Goal: Information Seeking & Learning: Learn about a topic

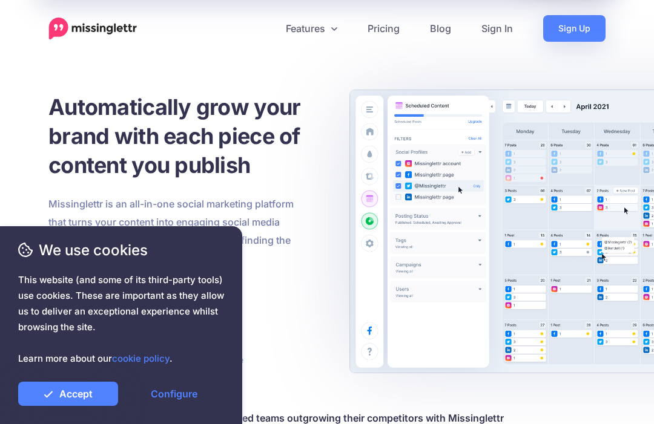
click at [187, 393] on link "Configure" at bounding box center [174, 394] width 100 height 24
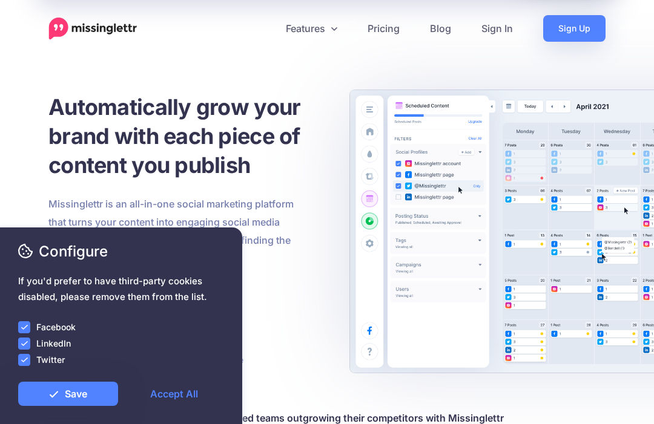
click at [30, 321] on ins at bounding box center [24, 327] width 12 height 12
click at [28, 343] on ins at bounding box center [24, 344] width 12 height 12
click at [28, 359] on ins at bounding box center [24, 360] width 12 height 12
click at [79, 399] on link "Save" at bounding box center [68, 394] width 100 height 24
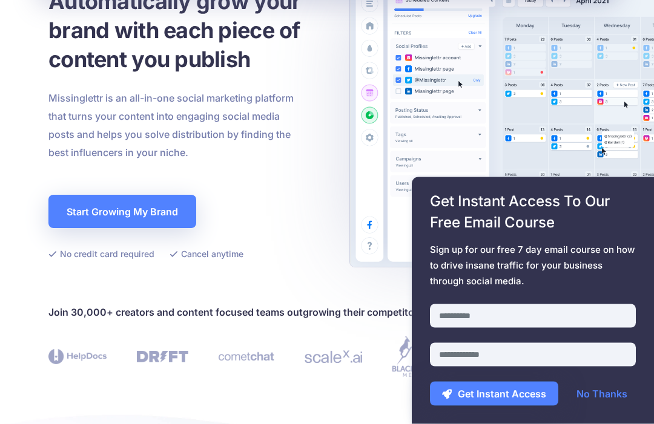
scroll to position [99, 0]
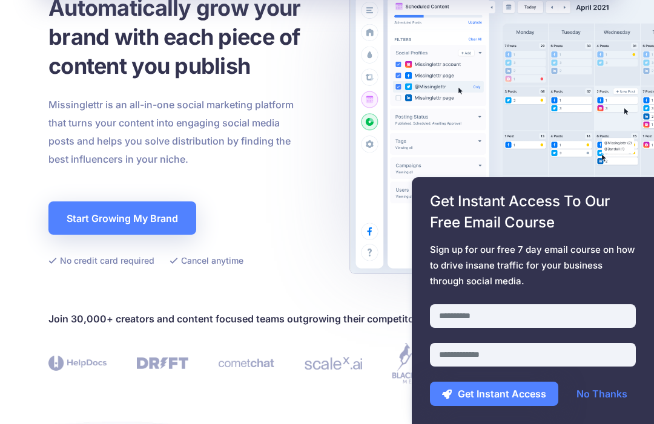
click at [598, 389] on link "No Thanks" at bounding box center [601, 394] width 75 height 24
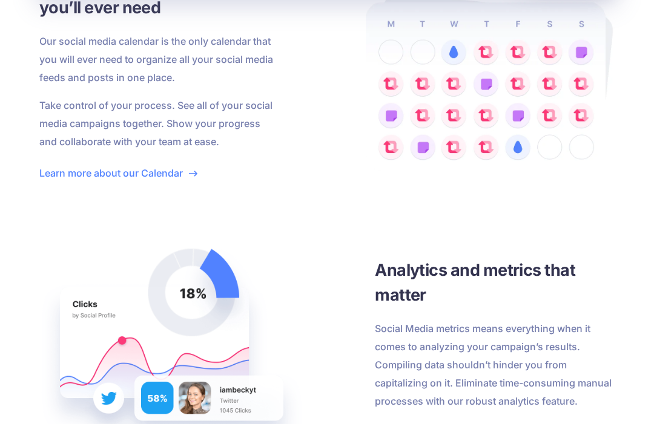
scroll to position [1983, 0]
click at [133, 178] on link "Learn more about our Calendar" at bounding box center [118, 173] width 158 height 12
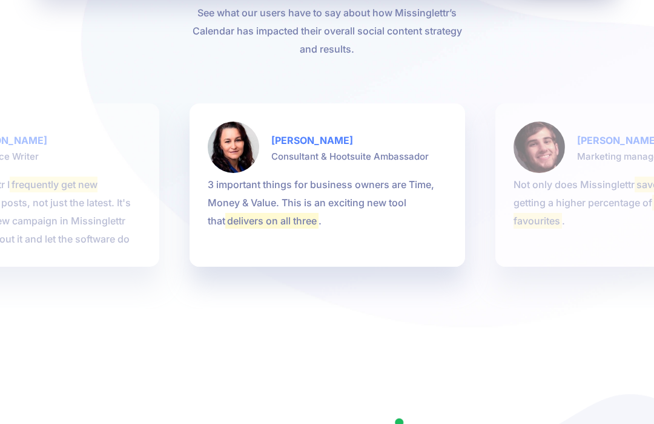
scroll to position [2470, 0]
click at [61, 193] on p "Thanks to Missinglettr I frequently get new visitors to all my blog posts, not …" at bounding box center [21, 221] width 239 height 91
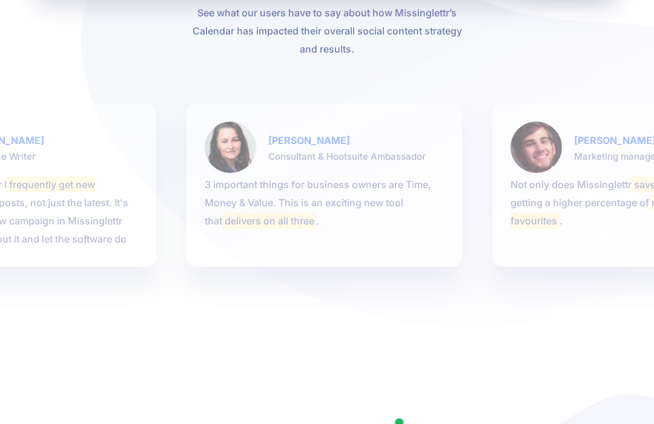
scroll to position [2470, 0]
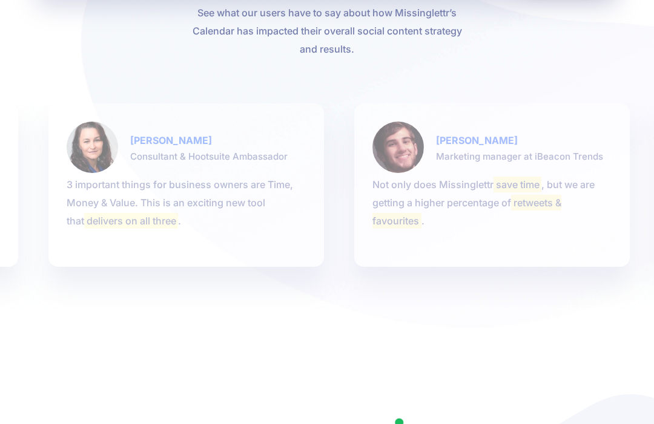
click at [84, 214] on mark "delivers on all three" at bounding box center [130, 221] width 93 height 16
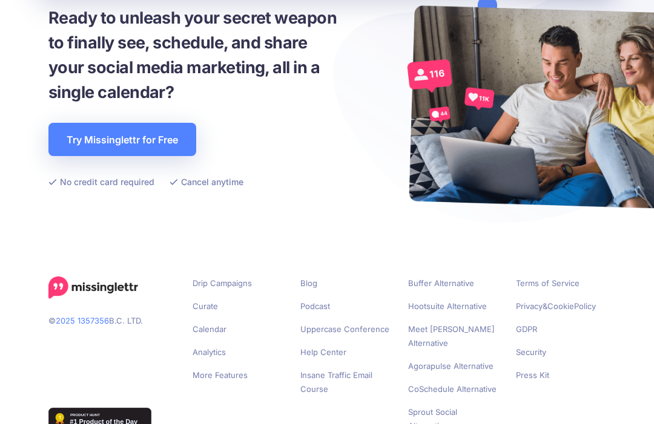
scroll to position [2901, 0]
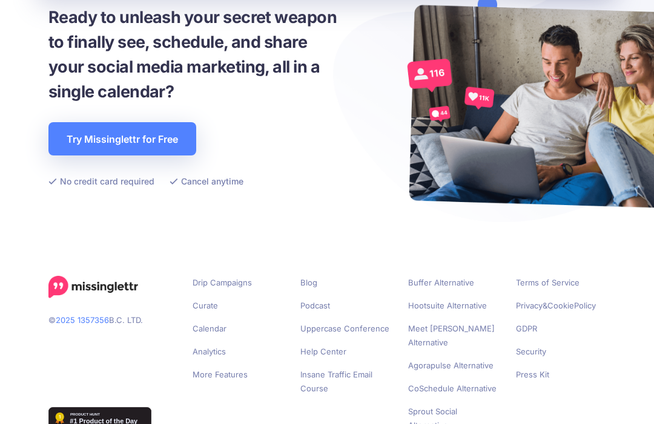
click at [436, 279] on link "Buffer Alternative" at bounding box center [441, 283] width 66 height 10
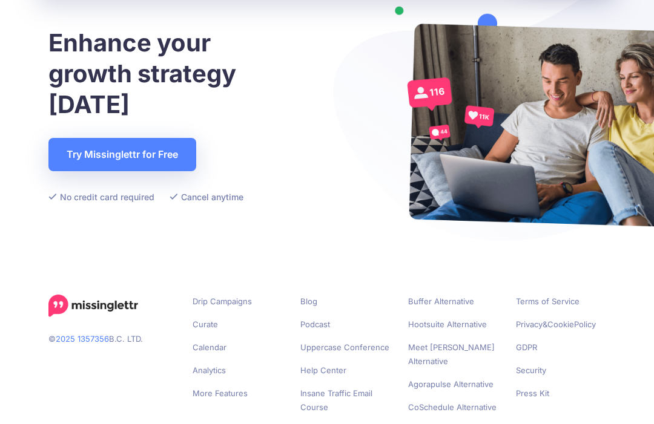
scroll to position [2901, 0]
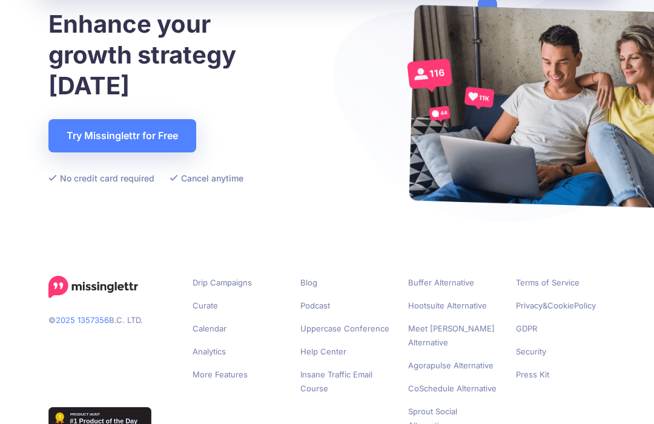
click at [205, 332] on link "Calendar" at bounding box center [209, 329] width 34 height 10
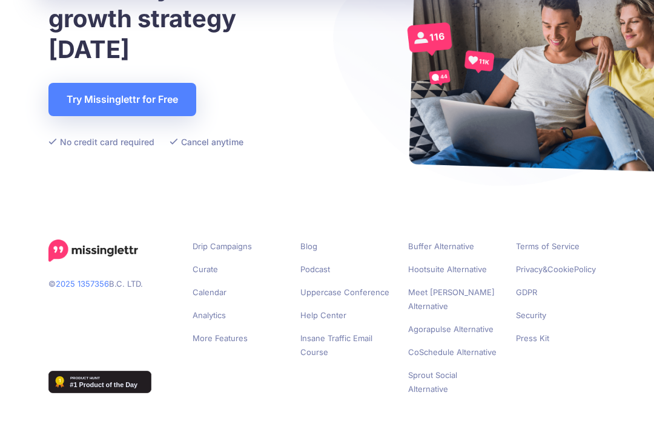
scroll to position [2941, 0]
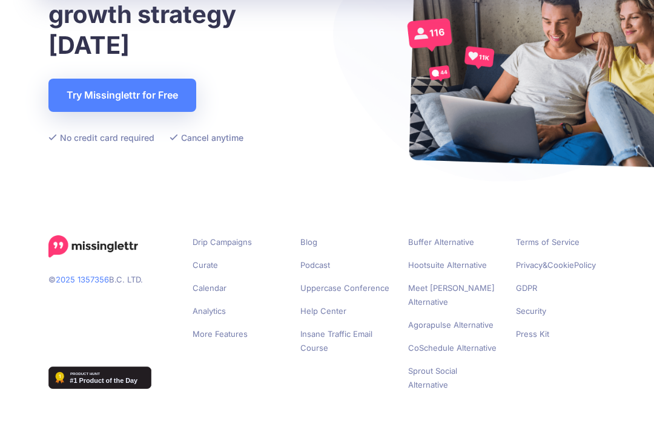
click at [211, 264] on link "Curate" at bounding box center [204, 266] width 25 height 10
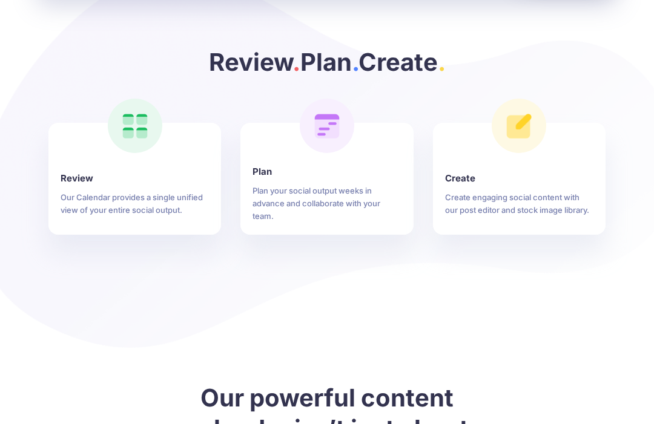
scroll to position [844, 0]
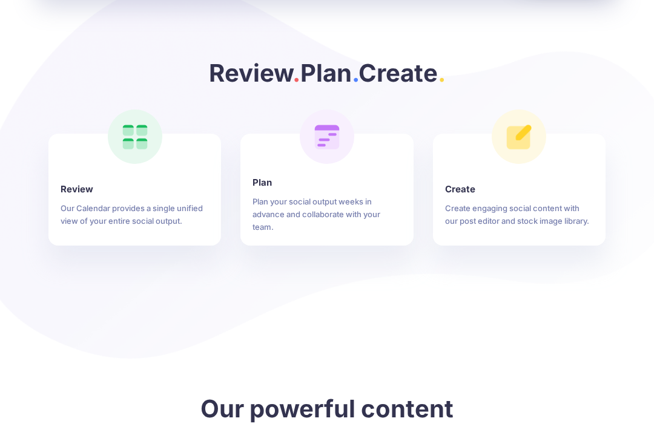
click at [462, 206] on p "Create engaging social content with our post editor and stock image library." at bounding box center [519, 214] width 148 height 25
click at [462, 215] on p "Create engaging social content with our post editor and stock image library." at bounding box center [519, 214] width 148 height 25
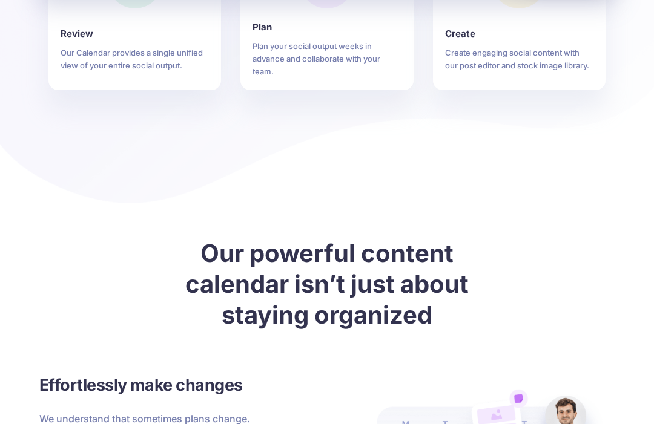
scroll to position [984, 0]
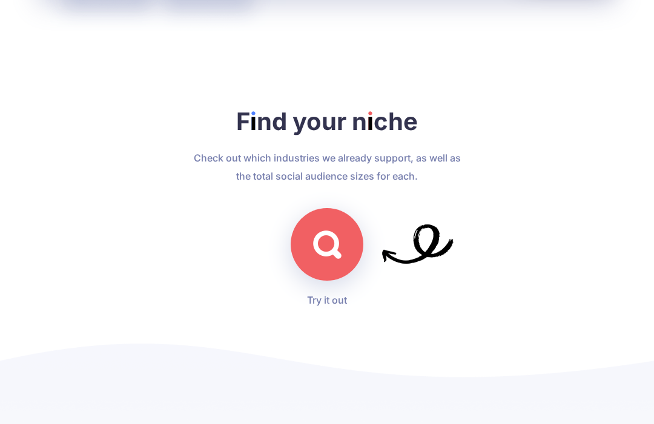
scroll to position [3128, 0]
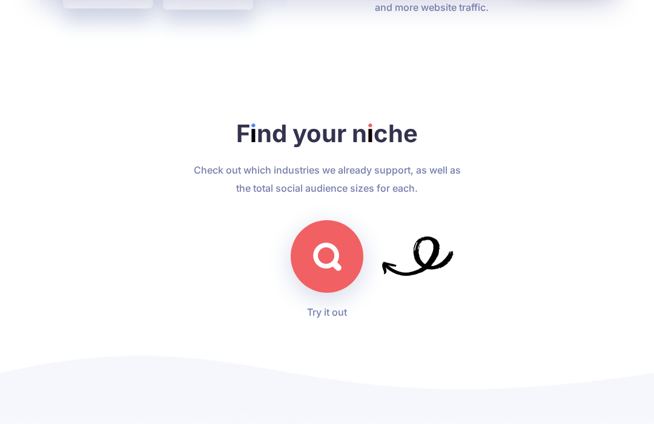
click at [326, 271] on img at bounding box center [327, 257] width 28 height 28
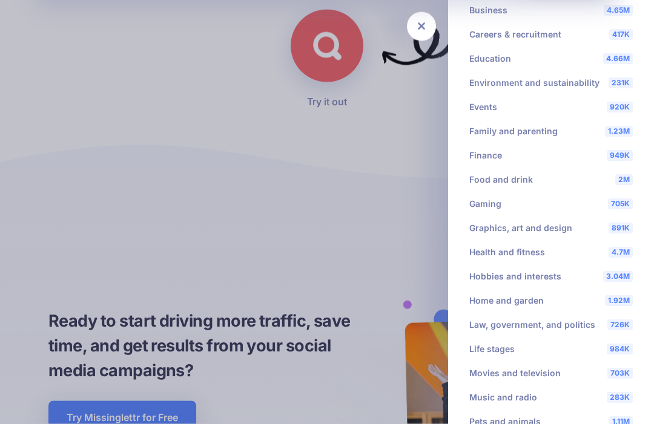
scroll to position [119, 0]
click at [490, 273] on li "3.04M Hobbies and interests" at bounding box center [551, 278] width 182 height 24
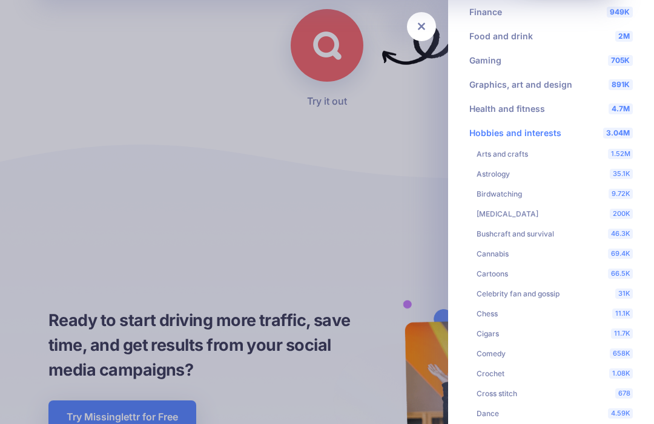
scroll to position [257, 0]
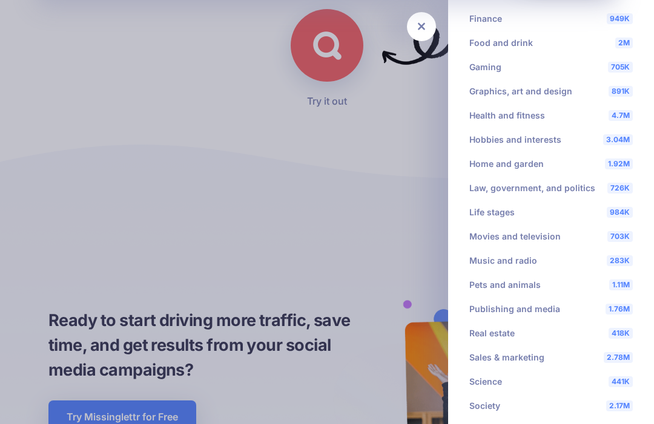
click at [473, 297] on li "1.11M Pets and animals" at bounding box center [551, 285] width 182 height 24
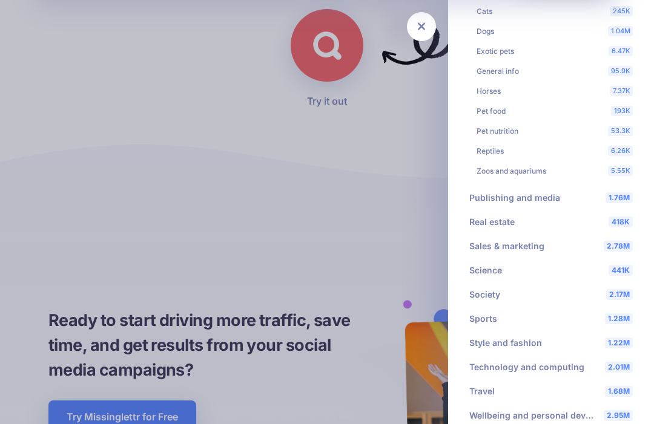
scroll to position [571, 0]
click at [484, 393] on li "1.68M Travel" at bounding box center [551, 392] width 182 height 24
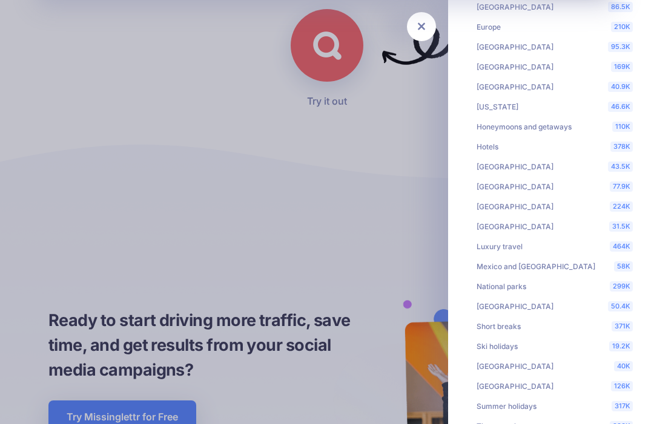
scroll to position [1072, 0]
click at [488, 190] on li "77.9K Italy" at bounding box center [554, 188] width 171 height 20
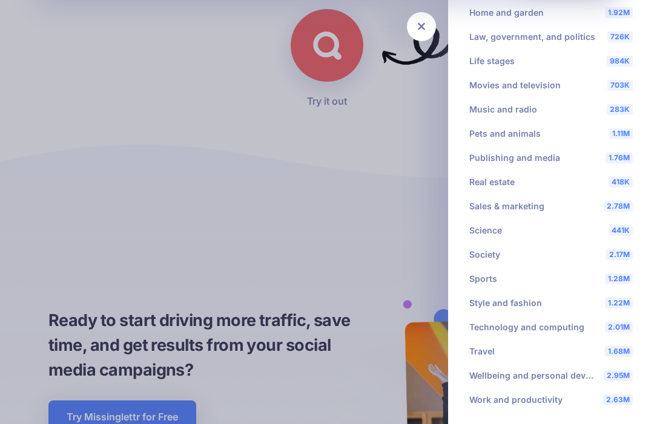
scroll to position [367, 0]
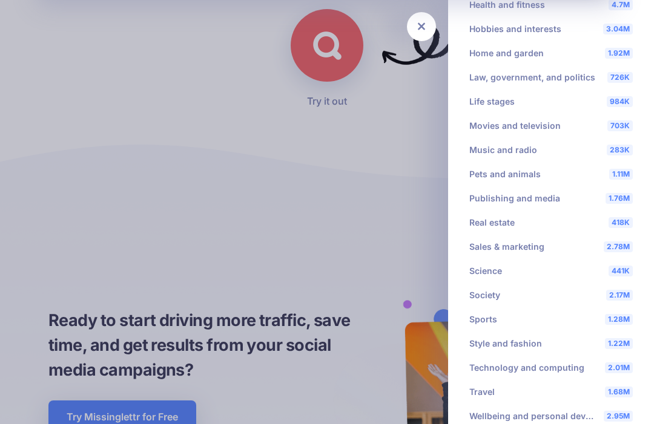
click at [532, 191] on li "1.76M Publishing and media" at bounding box center [551, 198] width 182 height 24
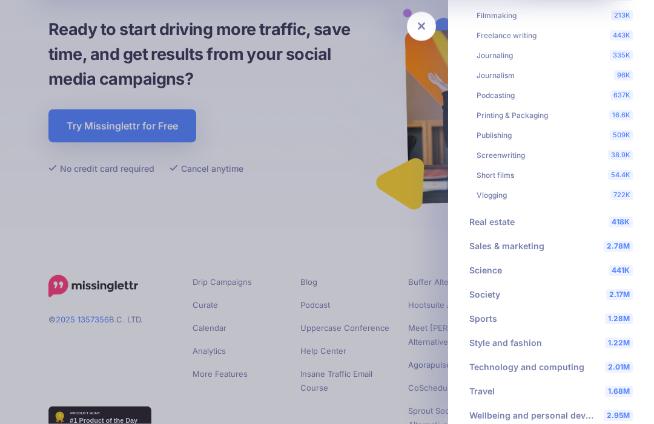
scroll to position [3647, 0]
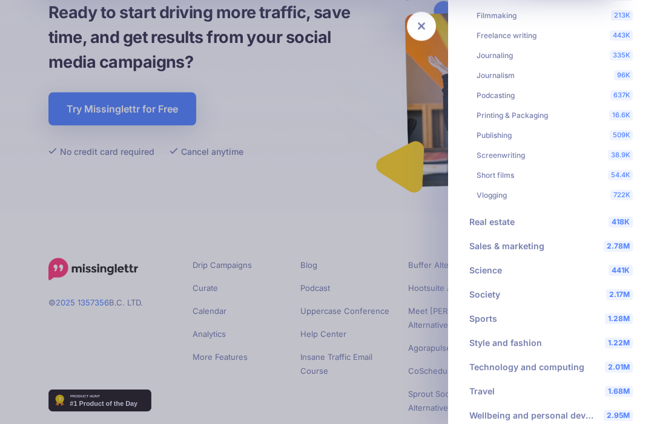
click at [479, 398] on li "1.68M Travel 651K Adventure travel 72K Africa 230K Air travel 94.3K Asia 30.3K …" at bounding box center [551, 392] width 182 height 24
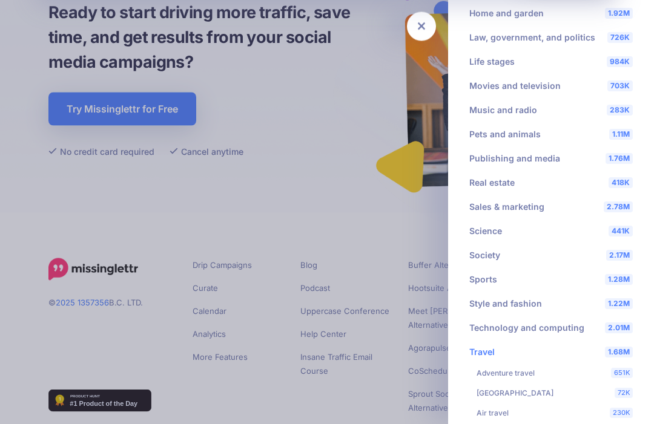
scroll to position [406, 0]
click at [539, 162] on li "1.76M Publishing and media 9.8K Animations 949K Blogging 1.9K Drone videos 301K…" at bounding box center [551, 160] width 182 height 24
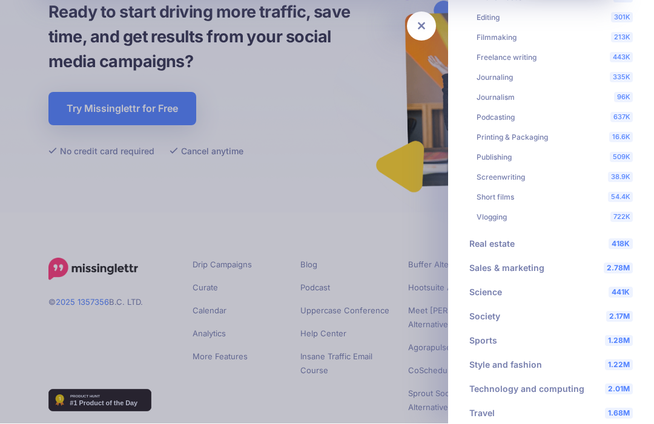
scroll to position [636, 0]
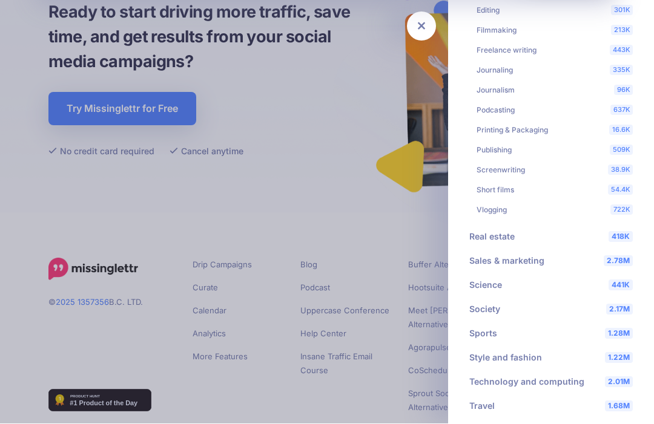
click at [493, 150] on li "509K Publishing" at bounding box center [554, 150] width 171 height 20
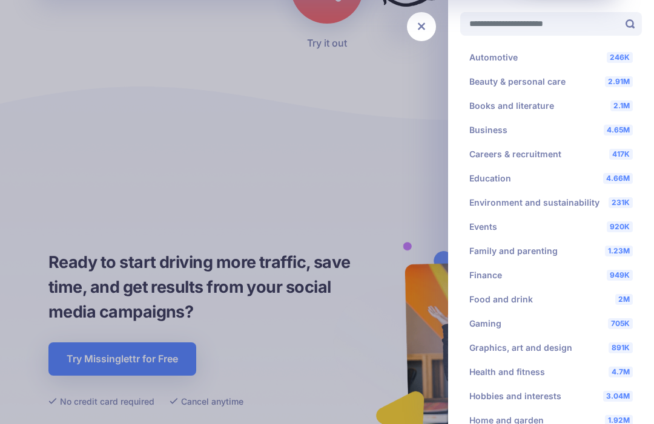
scroll to position [-1, 0]
click at [539, 106] on li "2.1M Books and literature" at bounding box center [551, 106] width 182 height 24
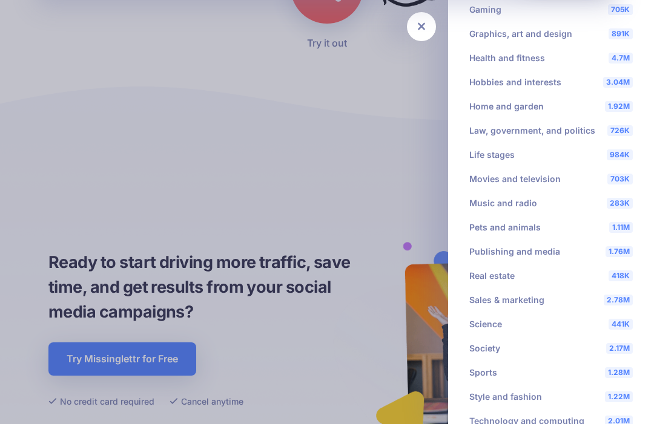
scroll to position [626, 0]
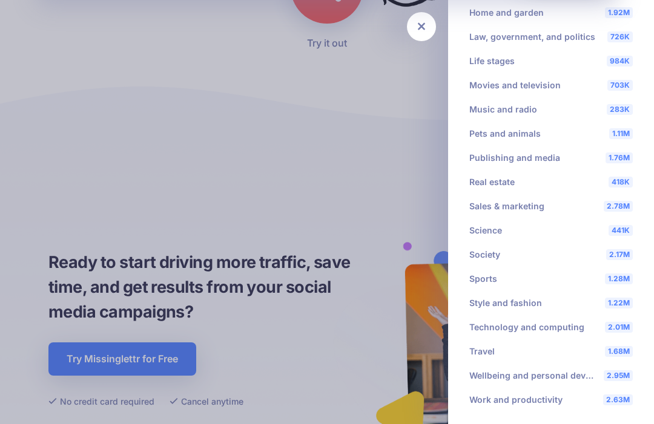
click at [489, 161] on li "1.76M Publishing and media 9.8K Animations 949K Blogging 1.9K Drone videos 301K…" at bounding box center [551, 158] width 182 height 24
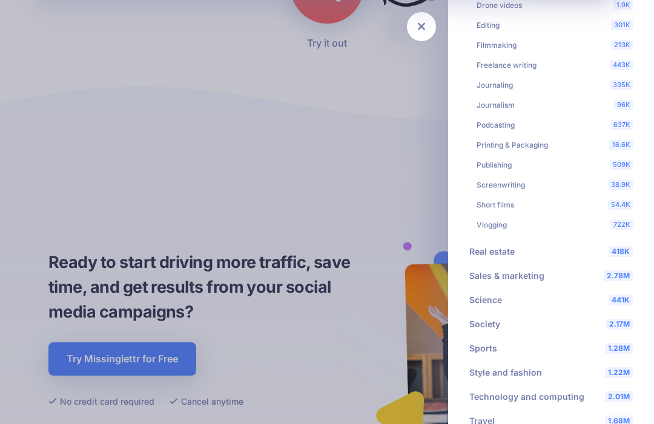
scroll to position [623, 0]
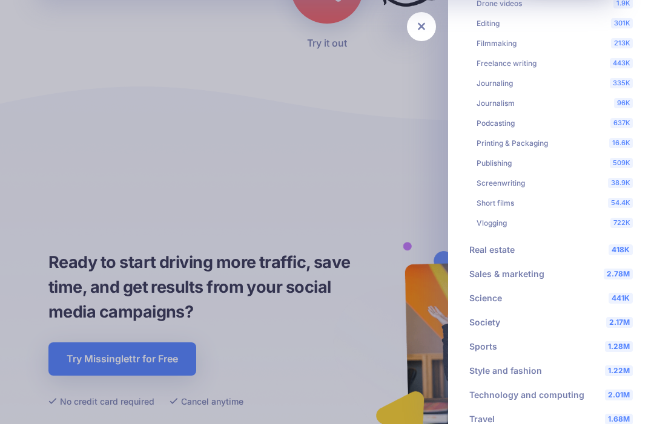
click at [494, 164] on li "509K Publishing" at bounding box center [554, 163] width 171 height 20
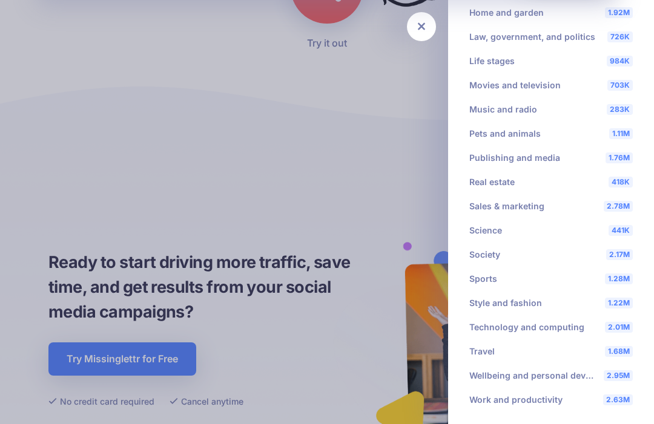
scroll to position [408, 0]
click at [479, 355] on li "1.68M Travel 651K Adventure travel 72K Africa 230K Air travel 94.3K Asia 30.3K …" at bounding box center [551, 352] width 182 height 24
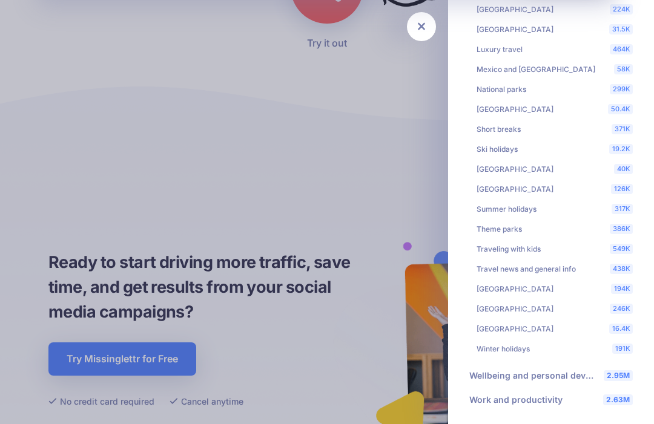
scroll to position [1270, 0]
click at [494, 378] on li "2.95M Wellbeing and personal development" at bounding box center [551, 376] width 182 height 24
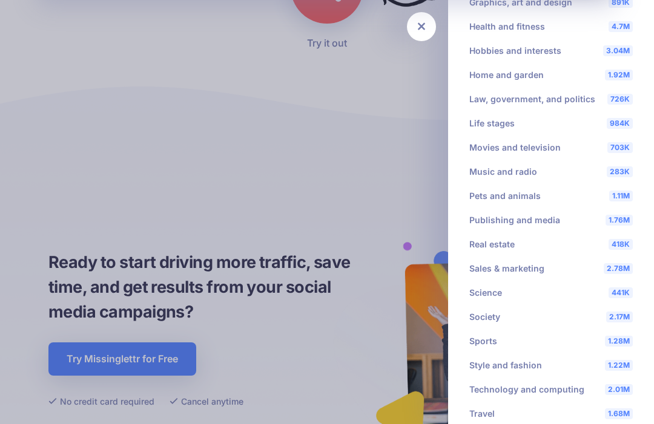
scroll to position [335, 0]
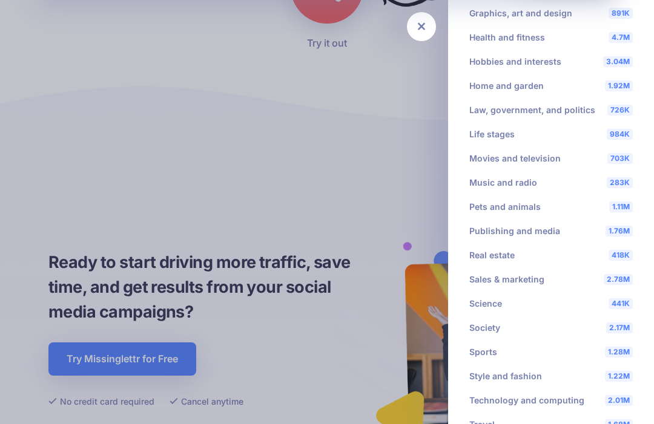
click at [525, 227] on li "1.76M Publishing and media 9.8K Animations 949K Blogging 1.9K Drone videos 301K…" at bounding box center [551, 231] width 182 height 24
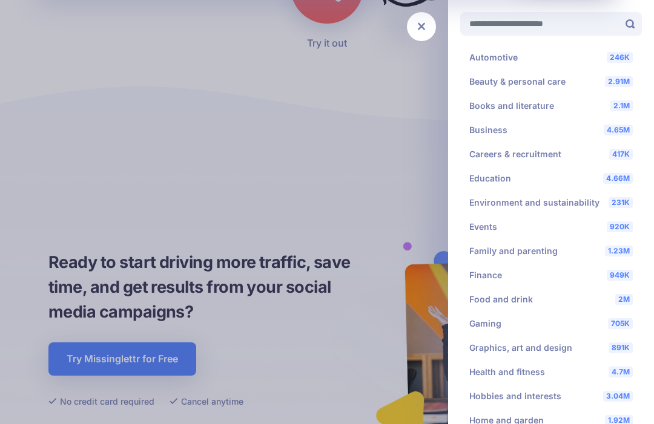
scroll to position [0, 0]
click at [68, 155] on div at bounding box center [327, 212] width 654 height 424
click at [134, 158] on div at bounding box center [327, 212] width 654 height 424
click at [496, 55] on li "246K Automotive" at bounding box center [551, 57] width 182 height 24
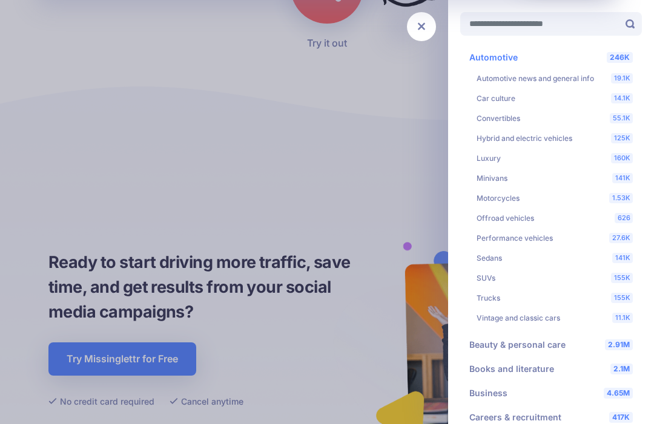
click at [479, 53] on li "246K Automotive 19.1K Automotive news and general info 14.1K Car culture 55.1K …" at bounding box center [551, 188] width 182 height 287
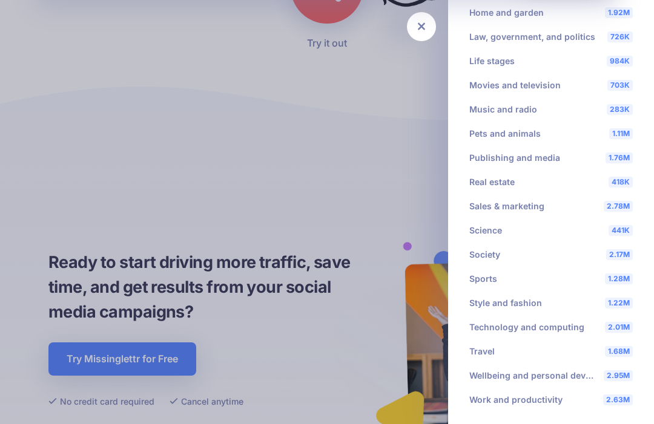
scroll to position [408, 0]
click at [88, 169] on div at bounding box center [327, 212] width 654 height 424
click at [91, 169] on div at bounding box center [327, 212] width 654 height 424
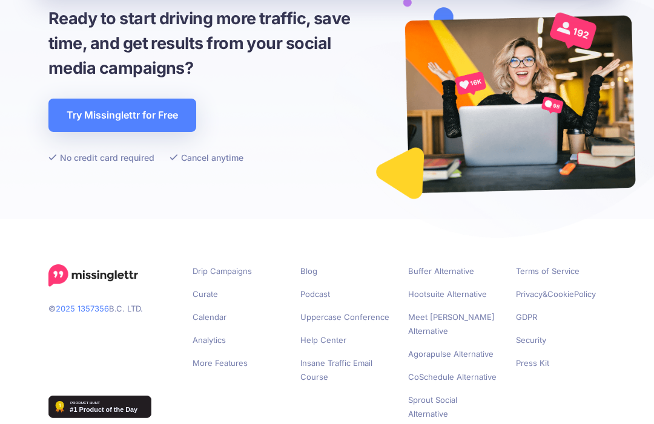
scroll to position [3647, 0]
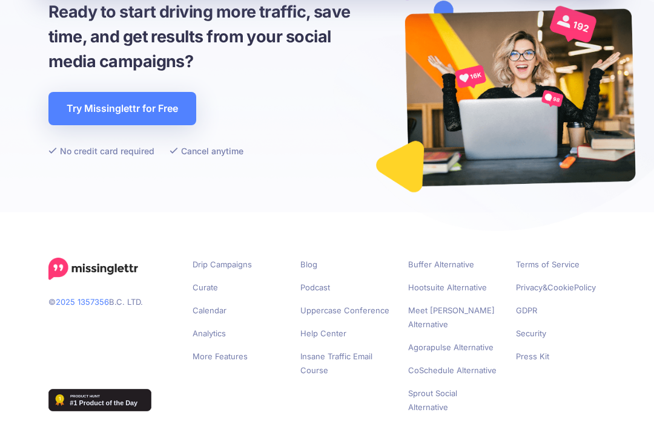
click at [223, 362] on link "More Features" at bounding box center [219, 357] width 55 height 10
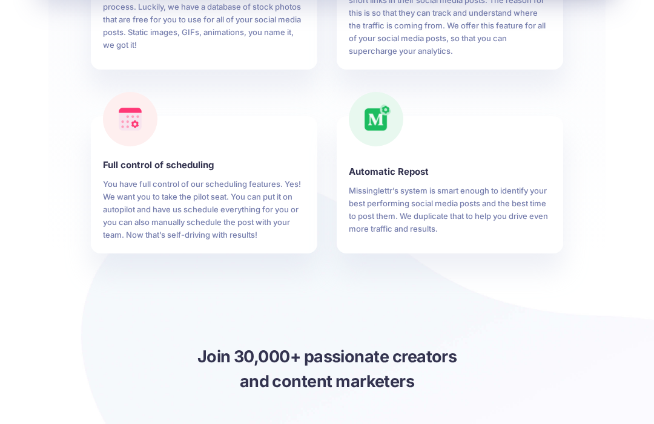
scroll to position [825, 0]
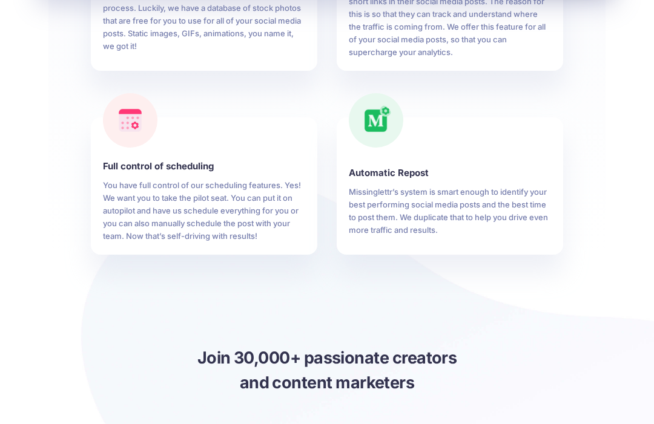
click at [176, 168] on b "Full control of scheduling" at bounding box center [204, 166] width 202 height 14
click at [141, 202] on p "You have full control of our scheduling features. Yes! We want you to take the …" at bounding box center [204, 211] width 202 height 64
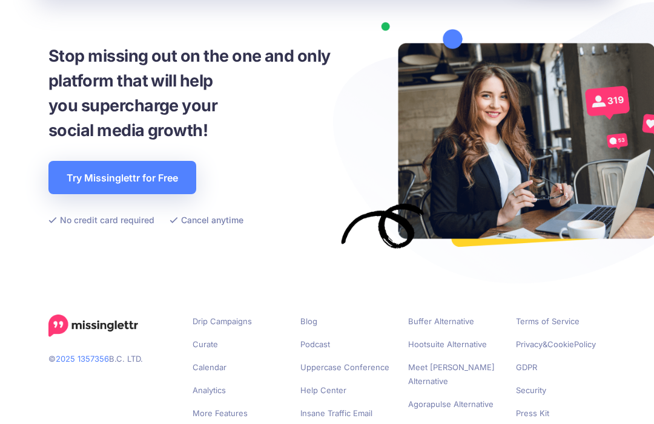
scroll to position [1604, 0]
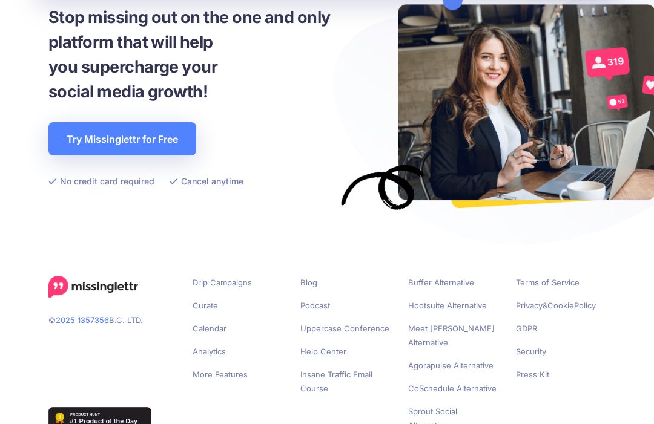
click at [11, 424] on footer "© 2025 1357356 B.C. LTD. Drip Campaigns Curate Calendar Analytics More Features…" at bounding box center [327, 355] width 654 height 248
click at [440, 407] on link "Sprout Social Alternative" at bounding box center [432, 419] width 49 height 24
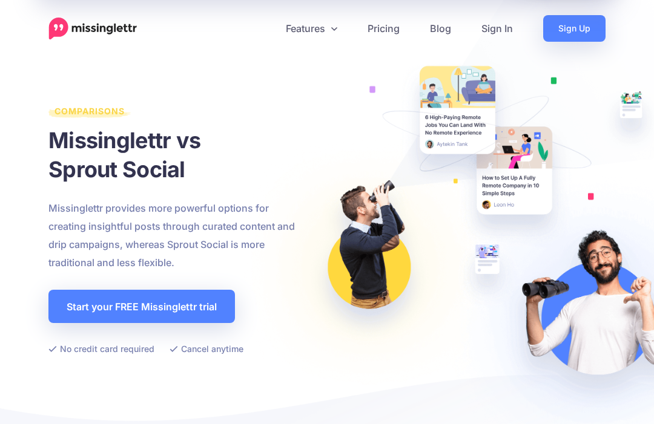
click at [312, 23] on link "Features" at bounding box center [312, 28] width 82 height 27
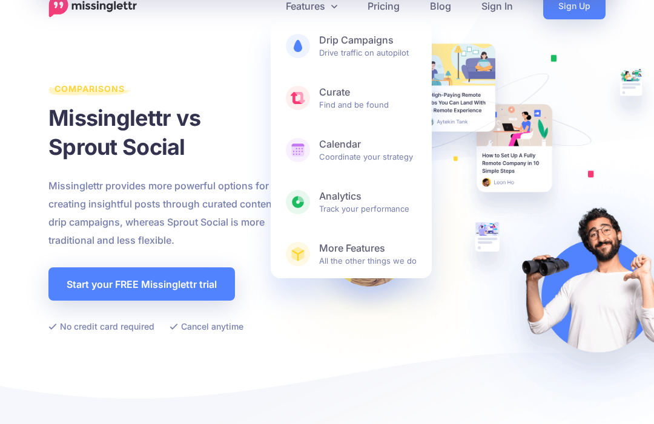
scroll to position [22, 0]
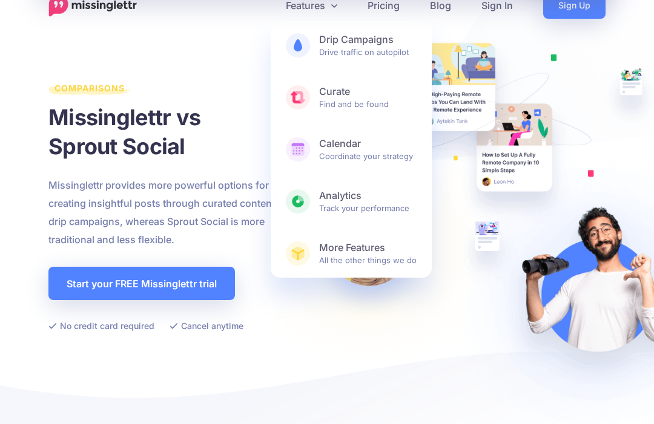
click at [337, 203] on span "Analytics Track your performance" at bounding box center [367, 202] width 97 height 24
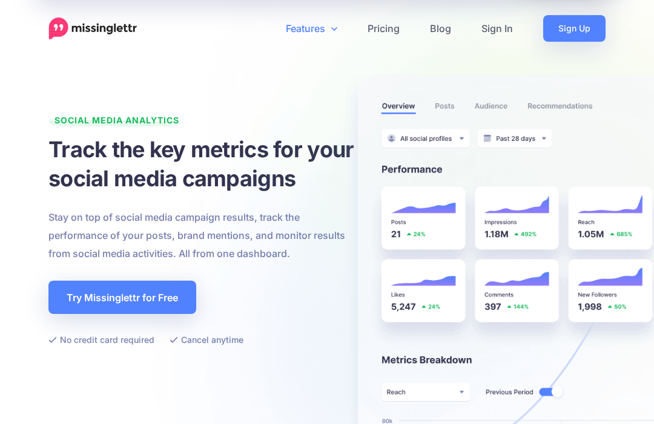
click at [320, 25] on link "Features" at bounding box center [312, 28] width 82 height 27
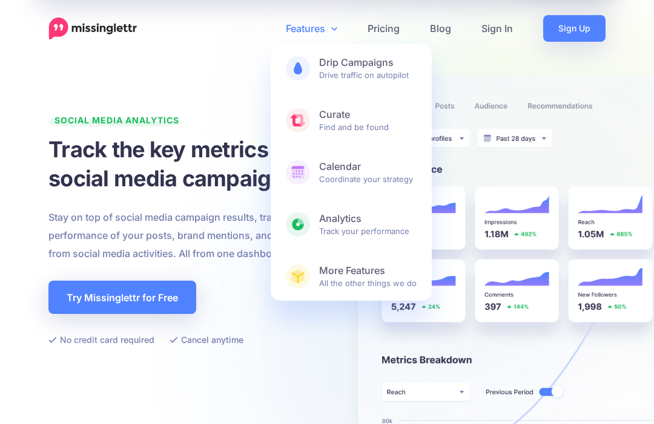
click at [339, 280] on span "More Features All the other things we do" at bounding box center [367, 276] width 97 height 24
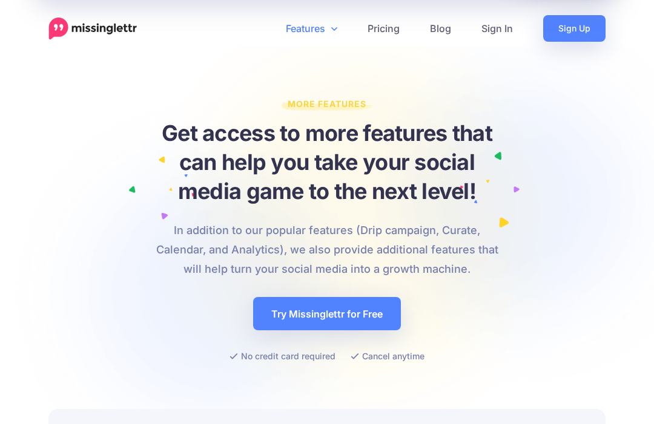
click at [317, 26] on link "Features" at bounding box center [312, 28] width 82 height 27
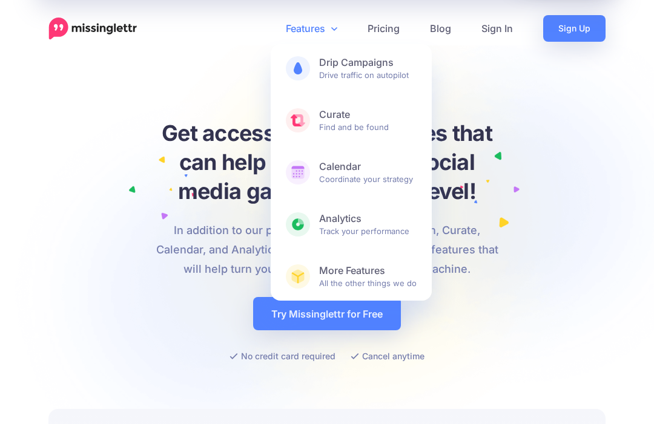
click at [350, 123] on span "Curate Find and be found" at bounding box center [367, 120] width 97 height 24
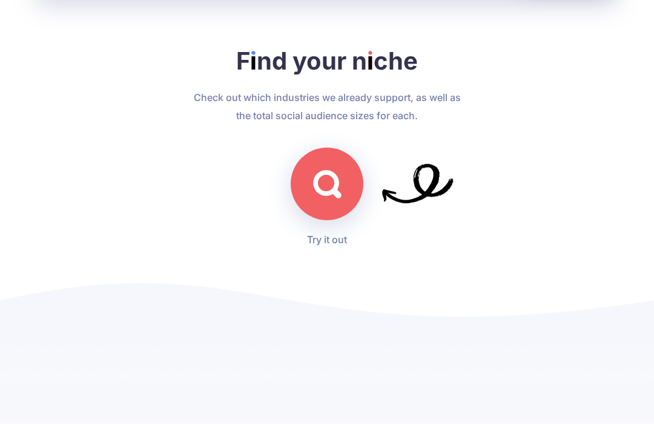
scroll to position [3200, 0]
click at [335, 198] on img at bounding box center [327, 184] width 28 height 28
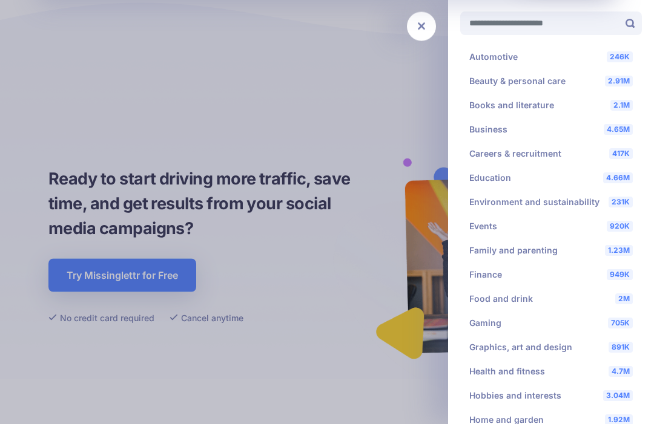
scroll to position [3554, 0]
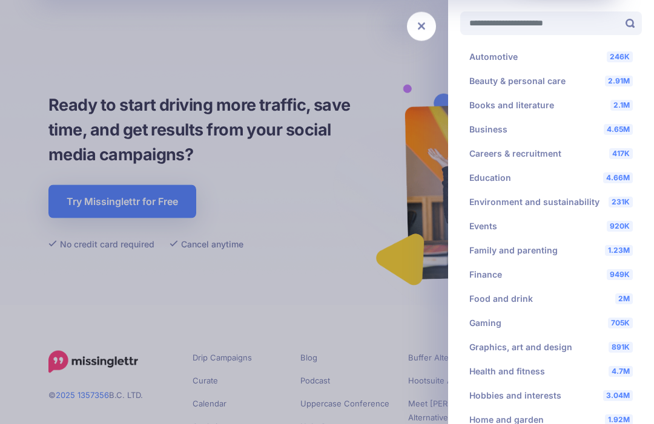
click at [44, 292] on div at bounding box center [327, 212] width 654 height 424
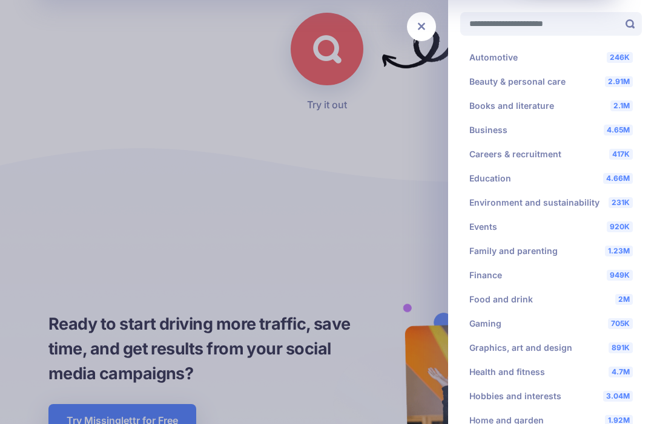
scroll to position [3335, 0]
click at [326, 74] on div at bounding box center [327, 212] width 654 height 424
click at [346, 90] on div at bounding box center [327, 212] width 654 height 424
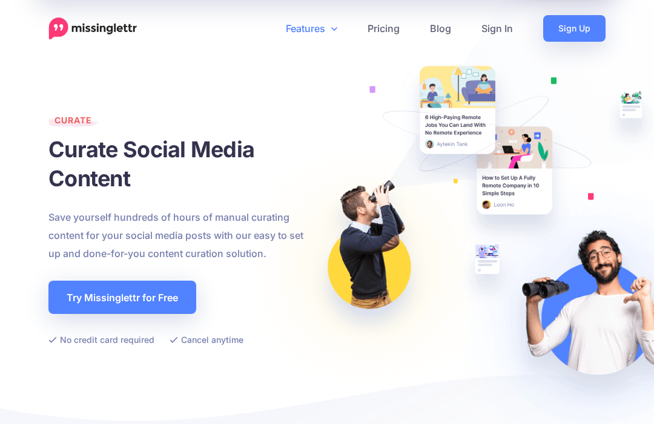
click at [447, 34] on link "Blog" at bounding box center [440, 28] width 51 height 27
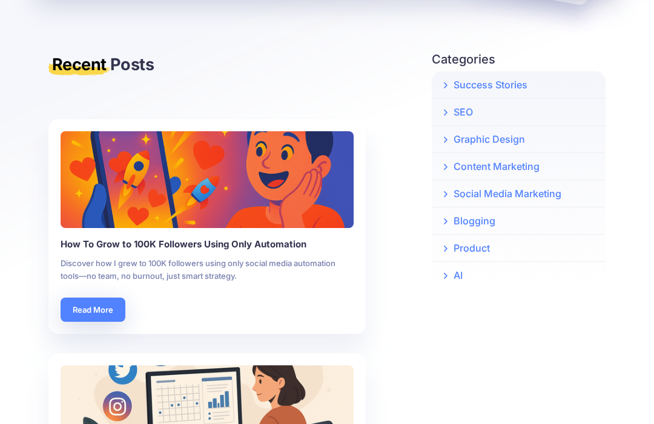
scroll to position [283, 0]
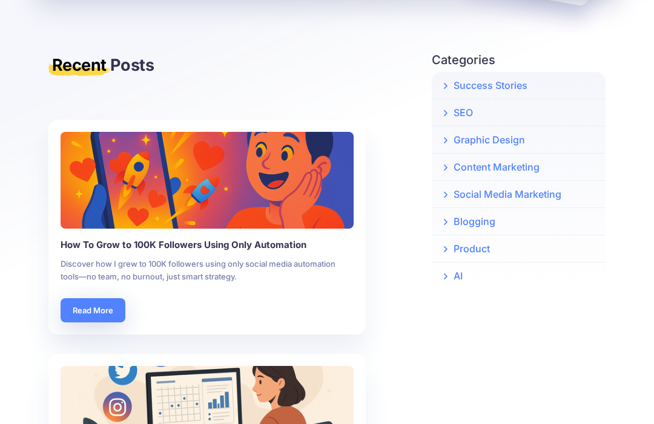
click at [513, 195] on link "Social Media Marketing" at bounding box center [518, 194] width 174 height 27
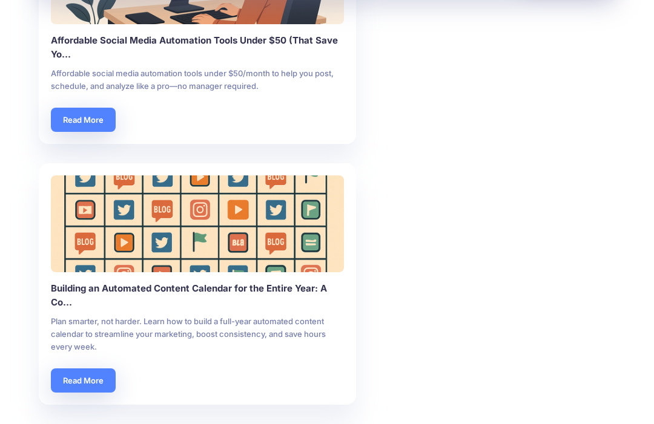
scroll to position [721, 10]
click at [94, 120] on link "Read More" at bounding box center [83, 120] width 65 height 24
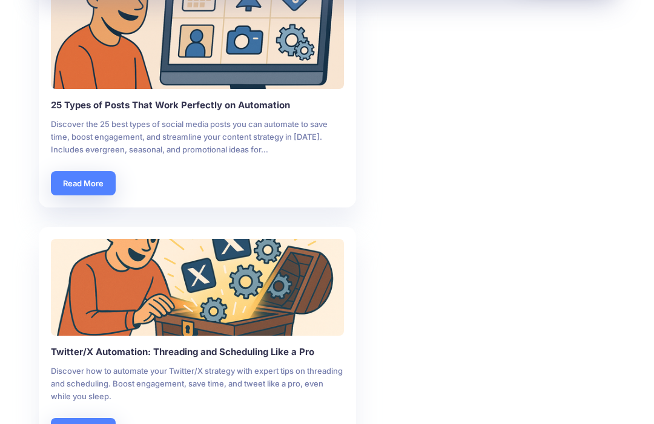
scroll to position [1420, 10]
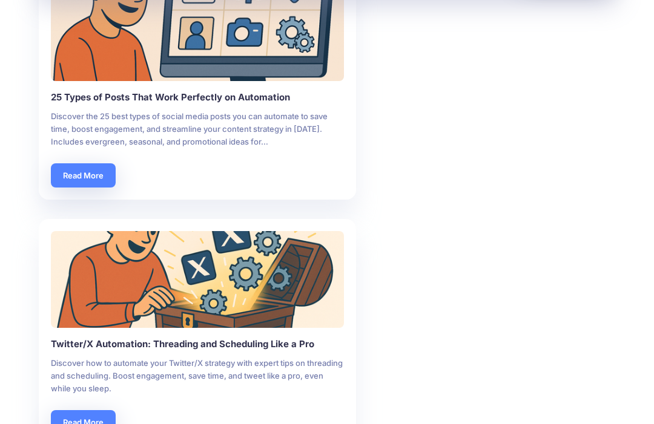
click at [91, 175] on link "Read More" at bounding box center [83, 175] width 65 height 24
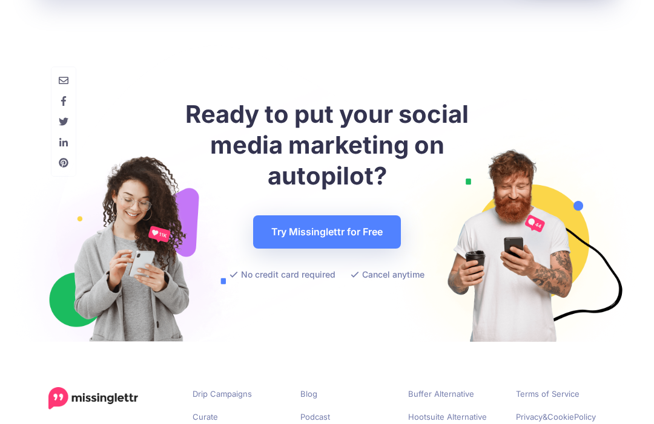
scroll to position [4270, 0]
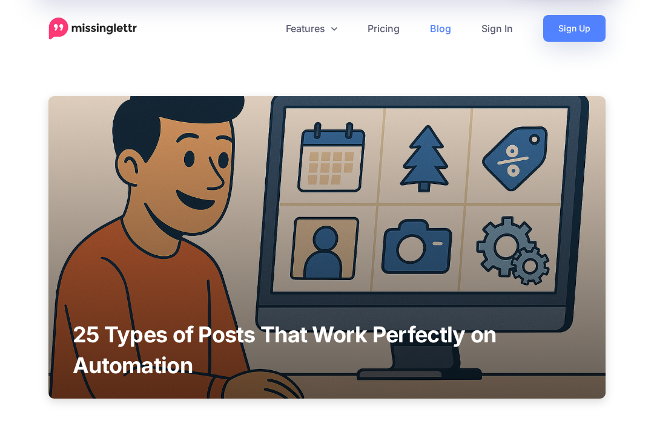
click at [385, 27] on link "Pricing" at bounding box center [383, 28] width 62 height 27
click at [388, 30] on link "Pricing" at bounding box center [383, 28] width 62 height 27
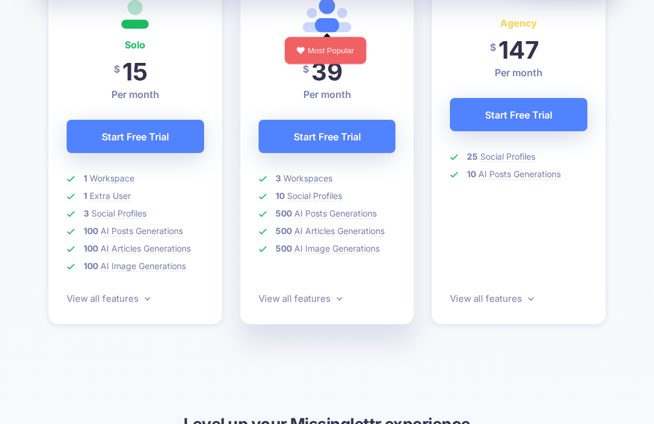
scroll to position [389, 0]
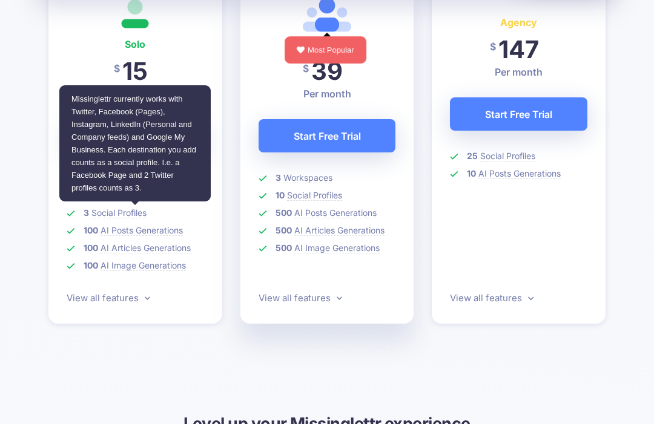
click at [139, 217] on span "Social Profiles" at bounding box center [118, 213] width 55 height 11
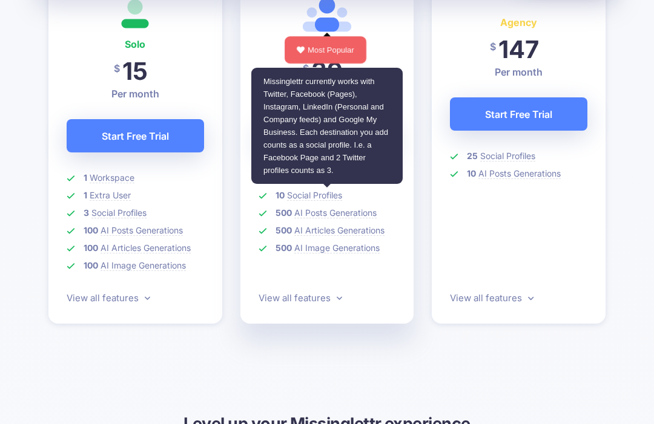
click at [320, 193] on span "Social Profiles" at bounding box center [314, 195] width 55 height 11
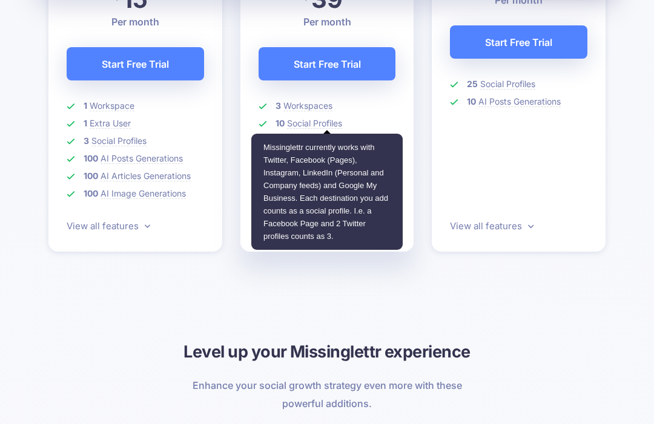
scroll to position [463, 0]
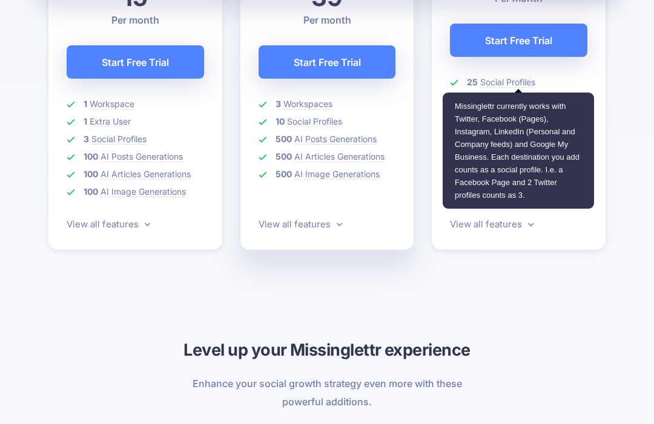
click at [493, 85] on span "Social Profiles" at bounding box center [507, 82] width 55 height 11
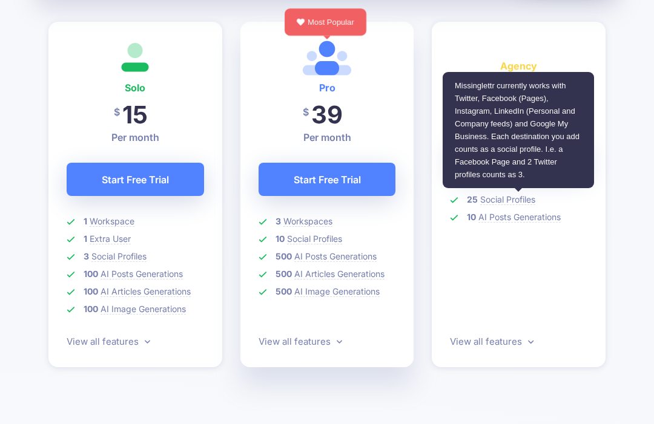
scroll to position [345, 0]
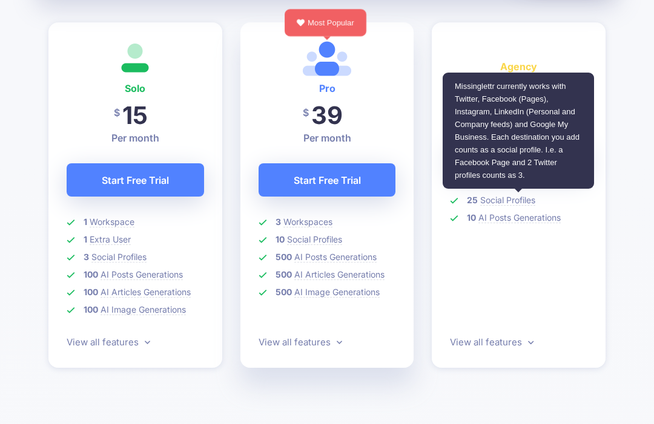
click at [119, 226] on span "Workspace" at bounding box center [112, 222] width 45 height 11
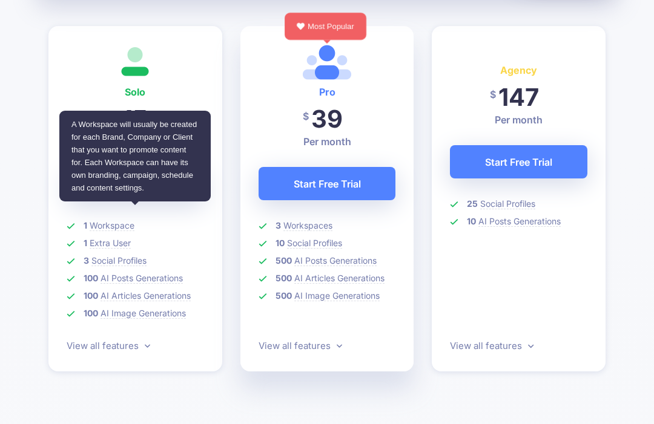
scroll to position [343, 0]
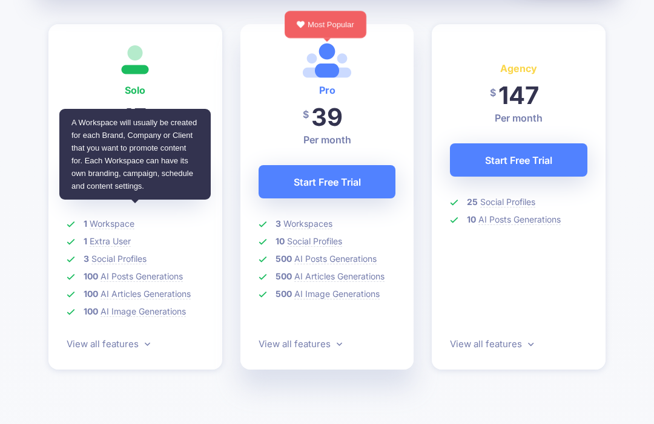
click at [136, 281] on span "AI Posts Generations" at bounding box center [141, 276] width 82 height 11
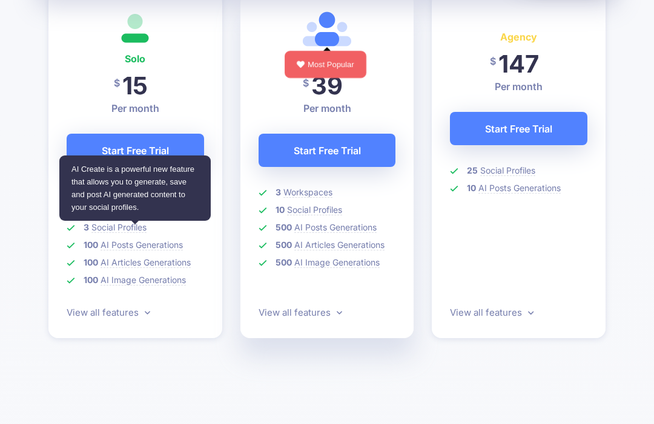
scroll to position [375, 0]
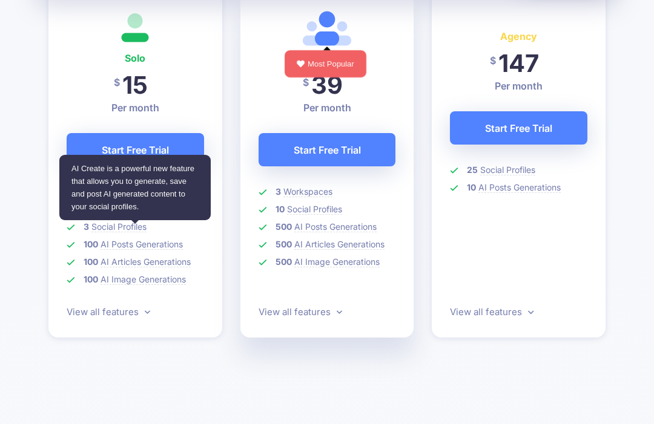
click at [126, 263] on span "AI Articles Generations" at bounding box center [145, 262] width 90 height 11
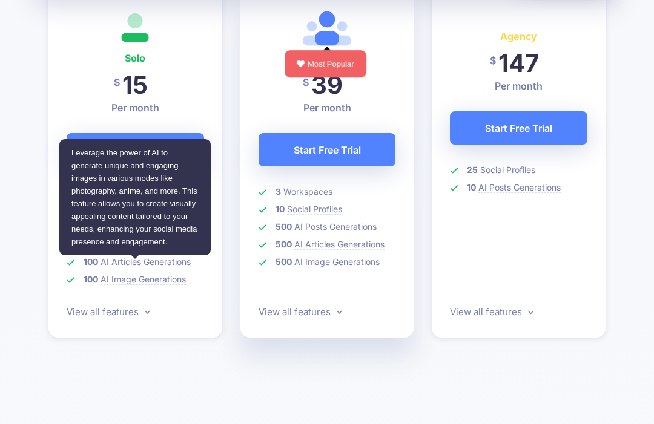
click at [140, 278] on span "AI Image Generations" at bounding box center [142, 279] width 85 height 11
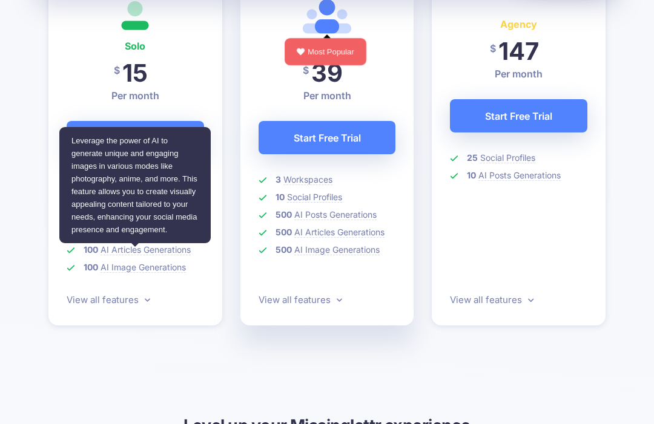
scroll to position [389, 0]
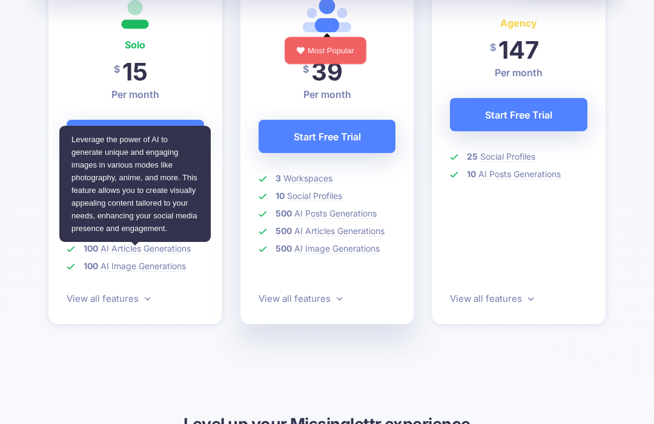
click at [119, 301] on link "View all features" at bounding box center [109, 298] width 84 height 11
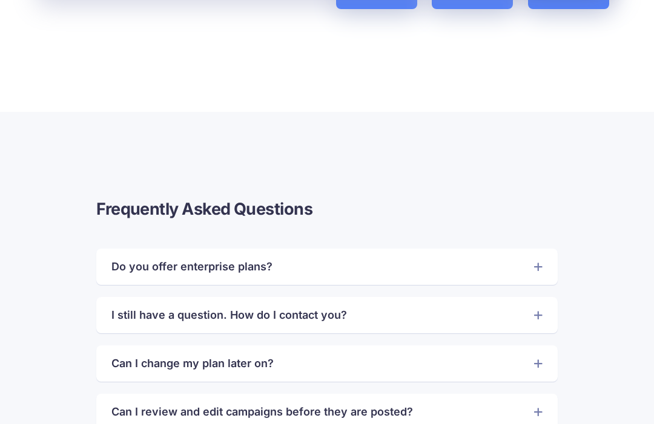
scroll to position [2514, 0]
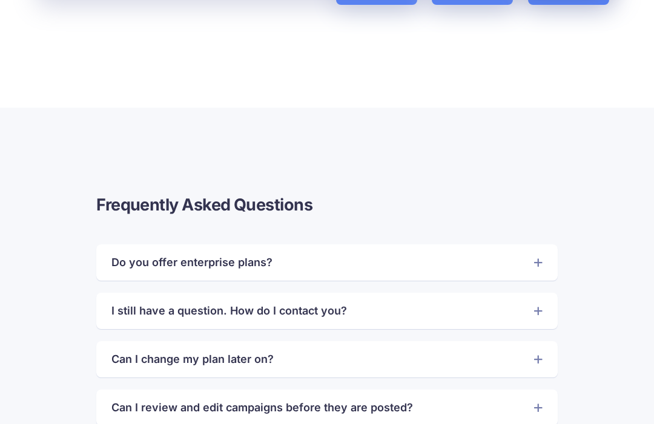
click at [154, 271] on link "Do you offer enterprise plans?" at bounding box center [326, 263] width 431 height 18
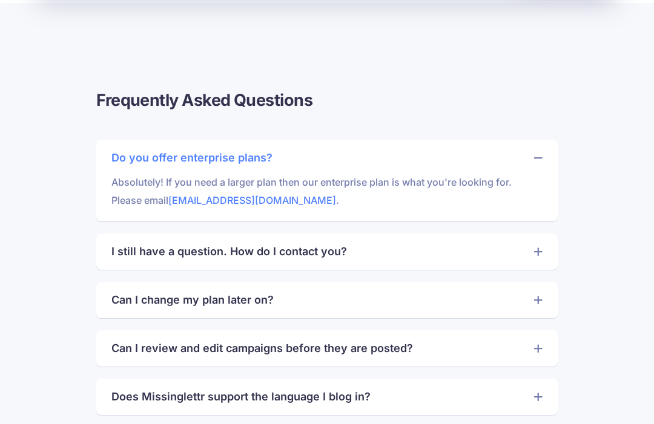
scroll to position [2756, 0]
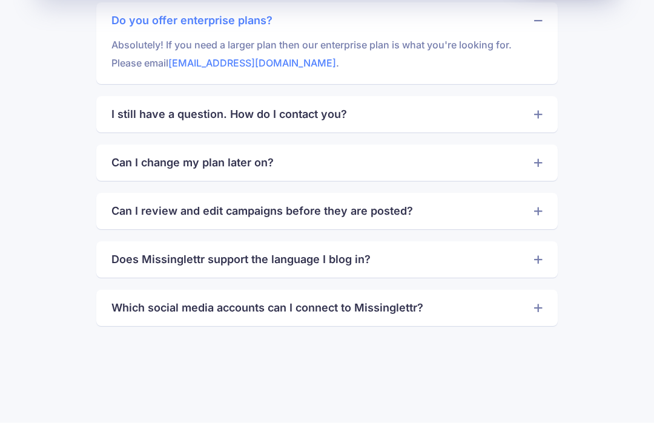
click at [149, 121] on link "I still have a question. How do I contact you?" at bounding box center [326, 114] width 431 height 18
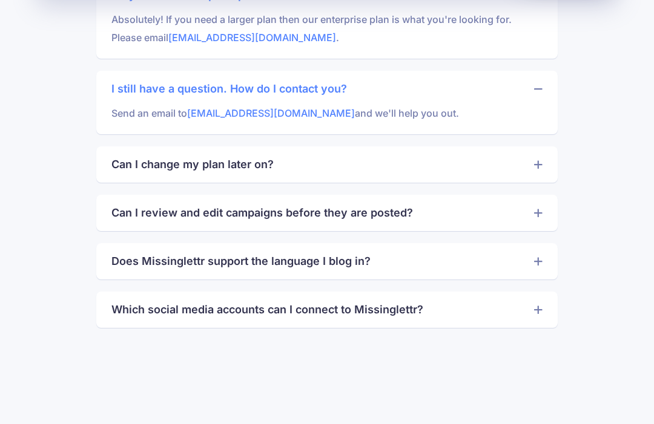
scroll to position [2784, 0]
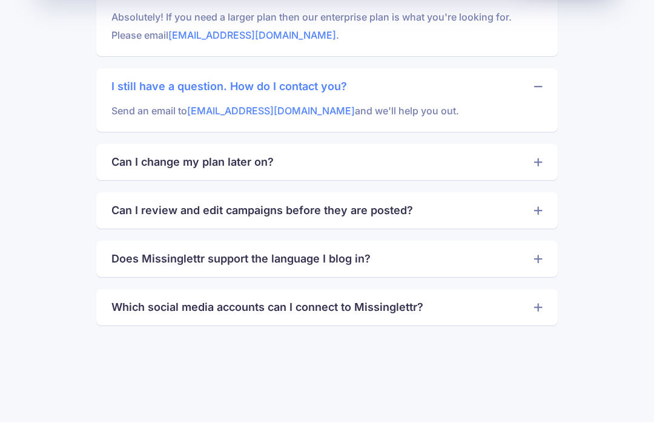
click at [144, 159] on link "Can I change my plan later on?" at bounding box center [326, 162] width 431 height 18
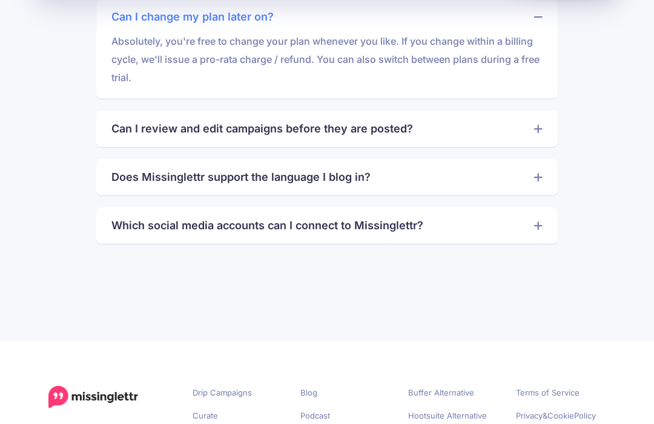
scroll to position [2930, 0]
click at [123, 136] on link "Can I review and edit campaigns before they are posted?" at bounding box center [326, 128] width 431 height 18
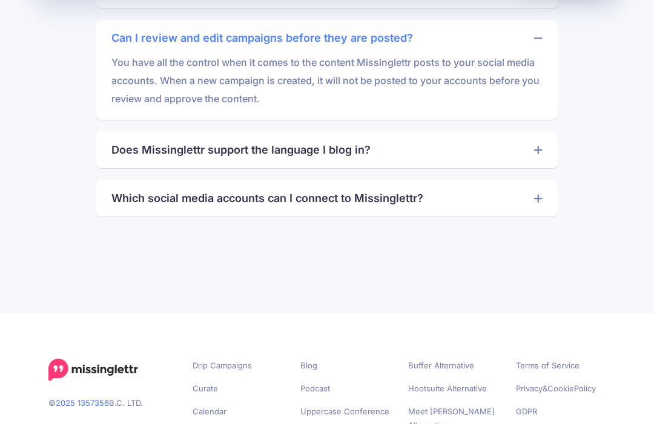
scroll to position [3030, 0]
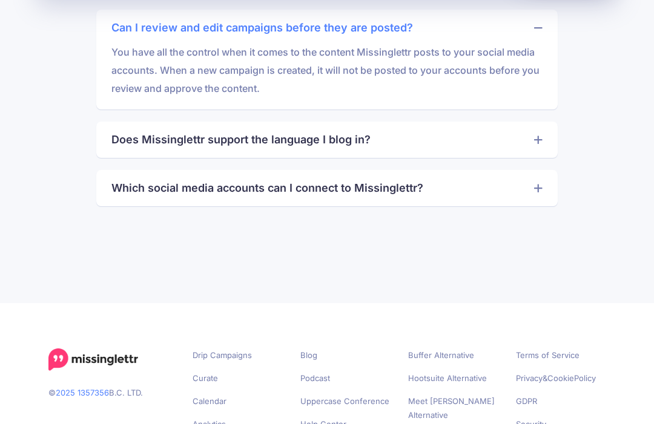
click at [134, 142] on link "Does Missinglettr support the language I blog in?" at bounding box center [326, 140] width 431 height 18
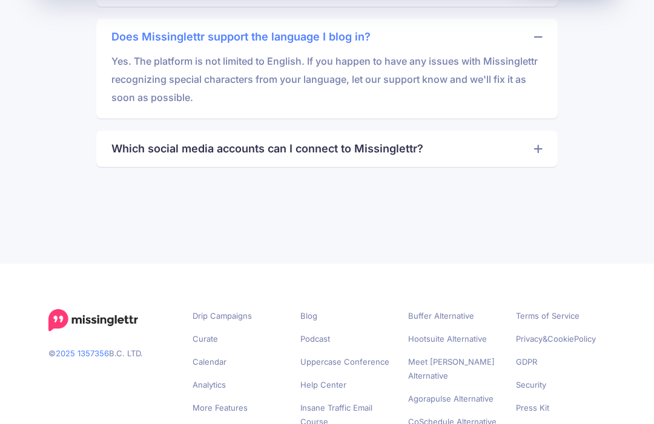
scroll to position [3134, 0]
click at [133, 156] on link "Which social media accounts can I connect to Missinglettr?" at bounding box center [326, 148] width 431 height 18
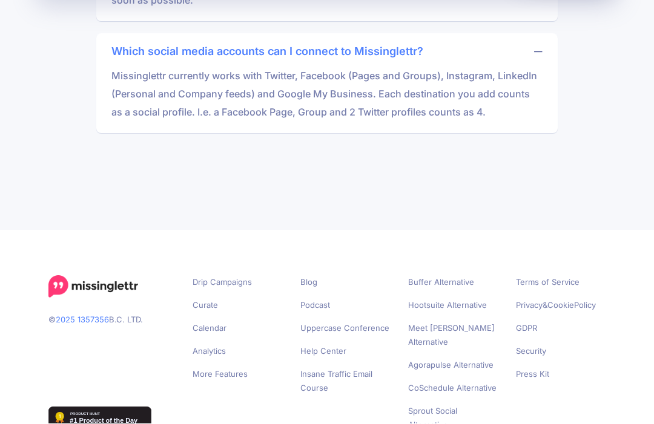
scroll to position [3229, 0]
click at [226, 378] on link "More Features" at bounding box center [219, 375] width 55 height 10
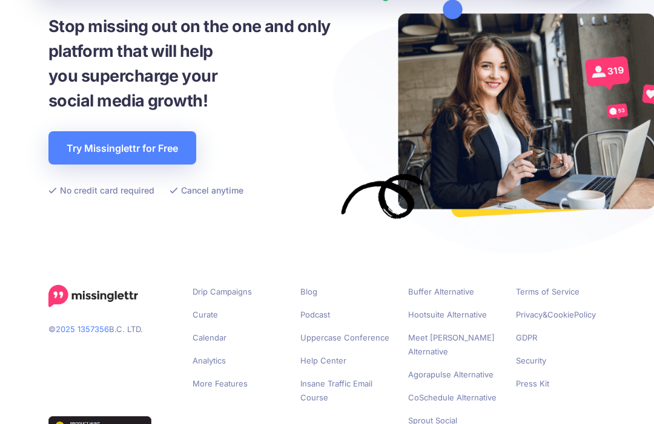
scroll to position [1604, 0]
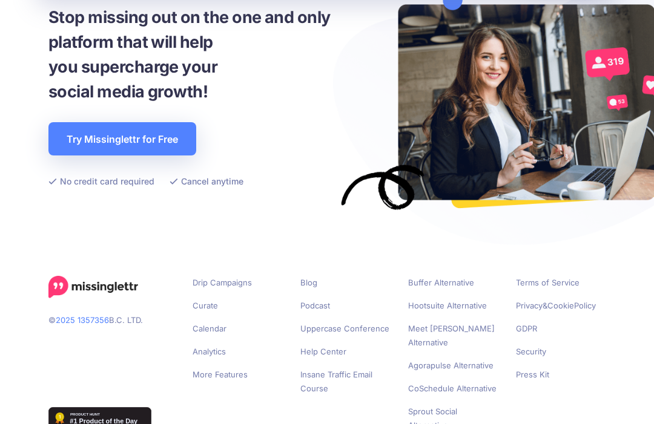
click at [213, 304] on link "Curate" at bounding box center [204, 306] width 25 height 10
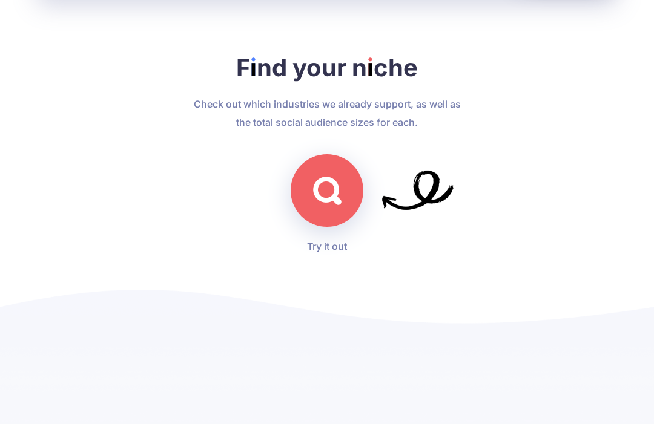
scroll to position [3194, 0]
click at [331, 252] on span "Try it out" at bounding box center [327, 246] width 40 height 12
click at [329, 205] on img at bounding box center [327, 190] width 28 height 28
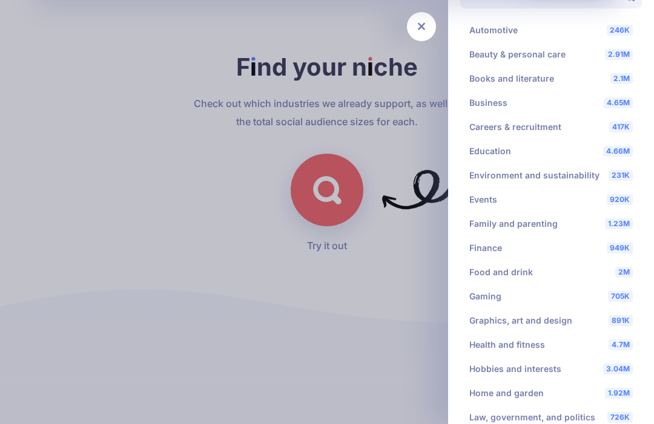
scroll to position [31, 0]
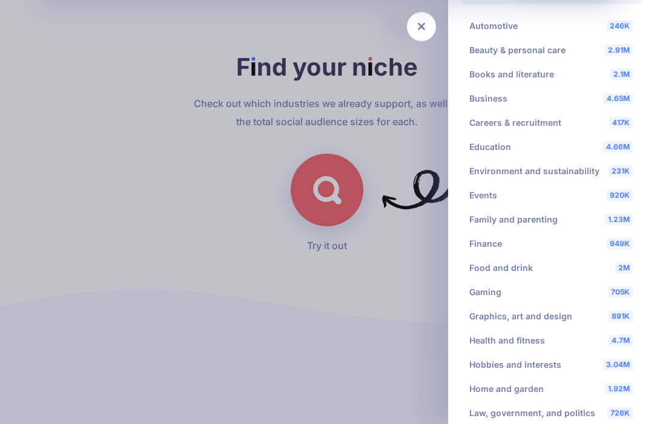
click at [484, 76] on li "2.1M Books and literature" at bounding box center [551, 74] width 182 height 24
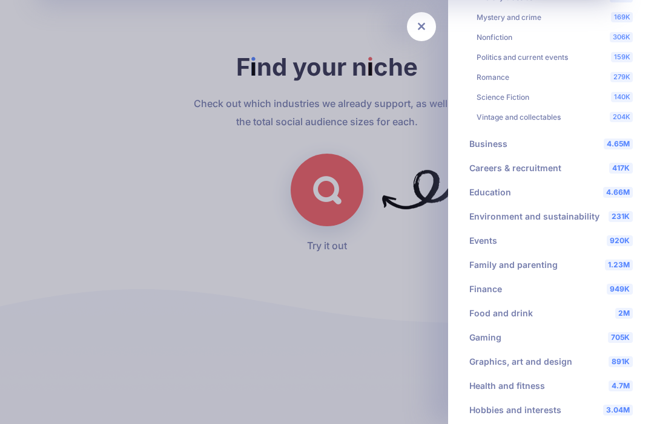
scroll to position [291, 0]
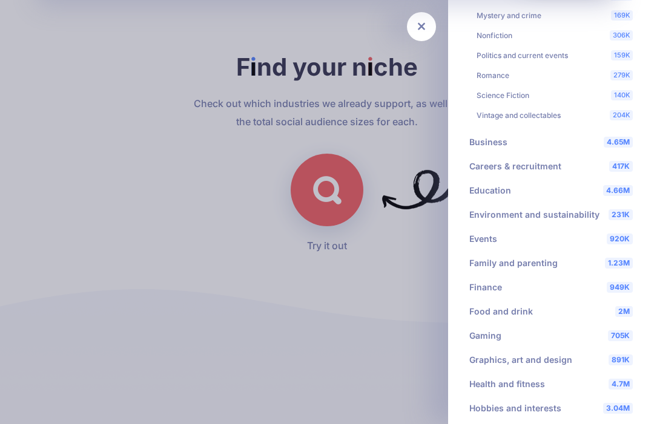
click at [488, 43] on li "306K Nonfiction" at bounding box center [554, 35] width 171 height 20
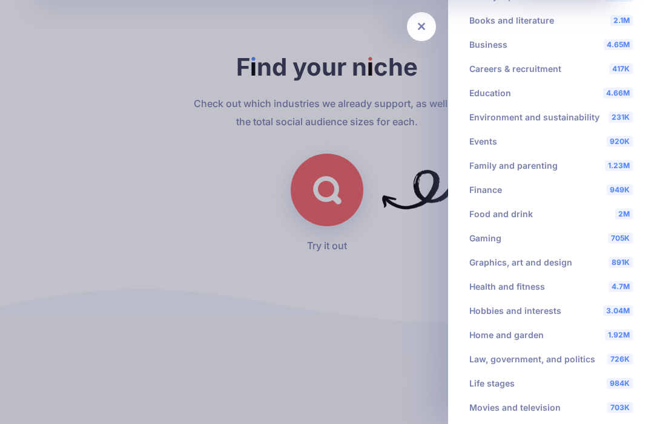
scroll to position [79, 0]
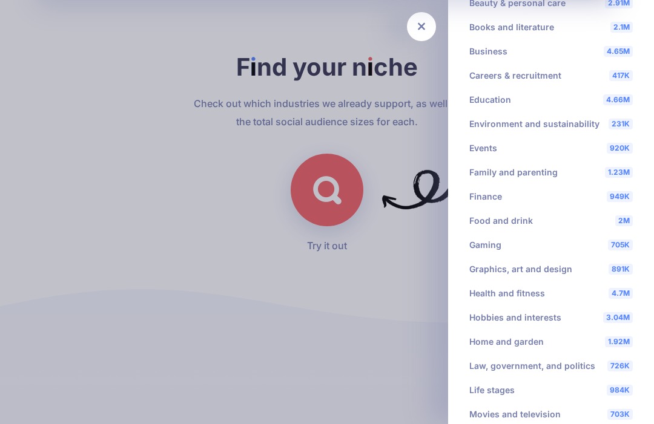
click at [478, 35] on li "2.1M Books and literature 330K Biographies and memoirs 539K Books news and gene…" at bounding box center [551, 27] width 182 height 24
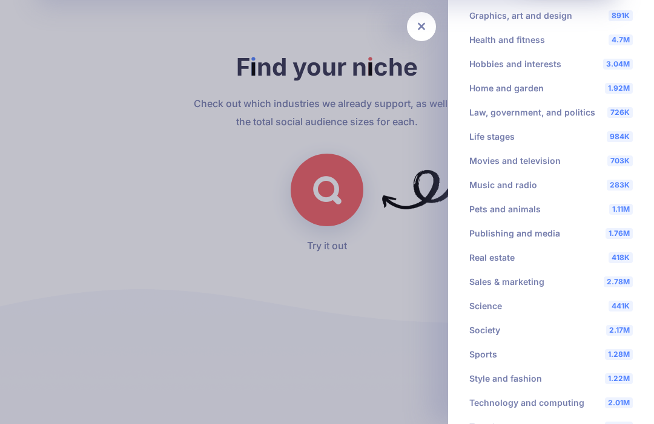
scroll to position [635, 0]
click at [480, 64] on li "3.04M Hobbies and interests" at bounding box center [551, 64] width 182 height 24
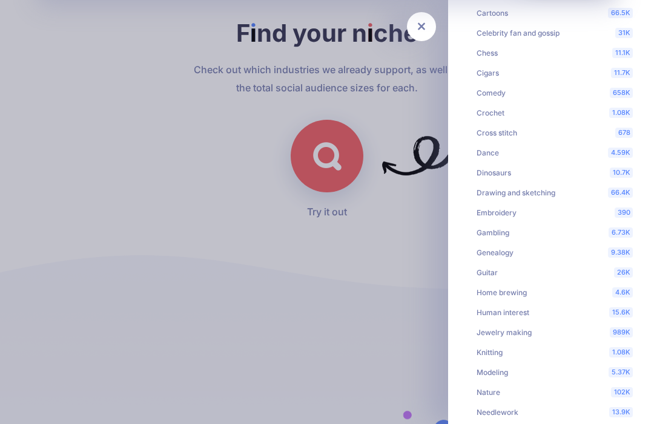
scroll to position [3234, 0]
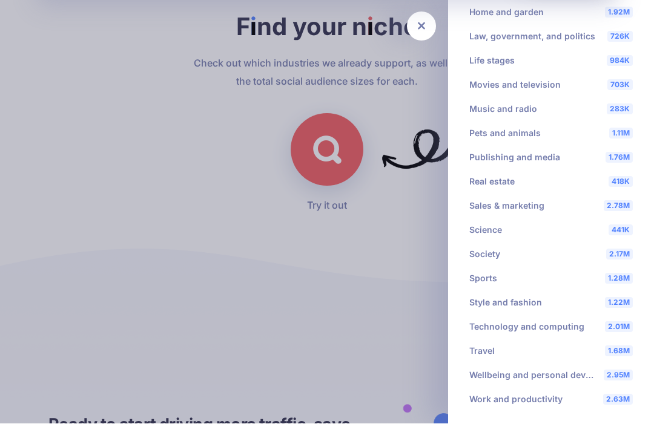
click at [480, 156] on li "1.76M Publishing and media" at bounding box center [551, 158] width 182 height 24
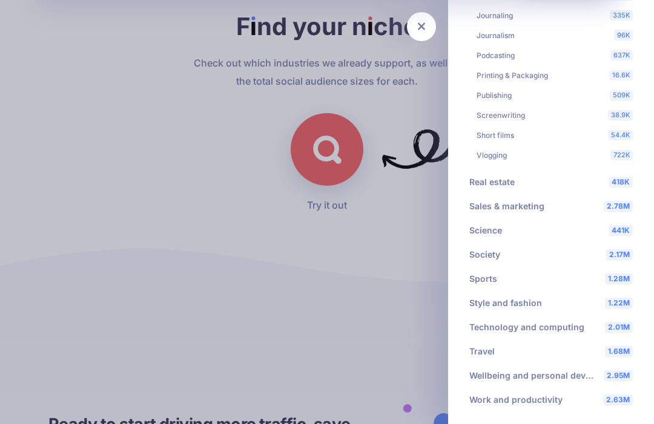
scroll to position [691, 0]
click at [479, 352] on li "1.68M Travel" at bounding box center [551, 352] width 182 height 24
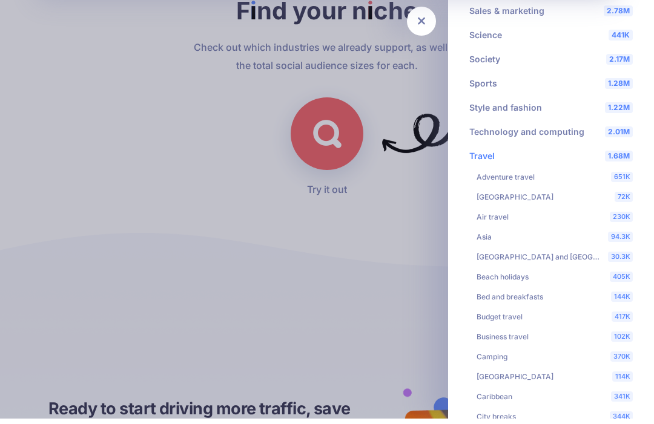
scroll to position [600, 0]
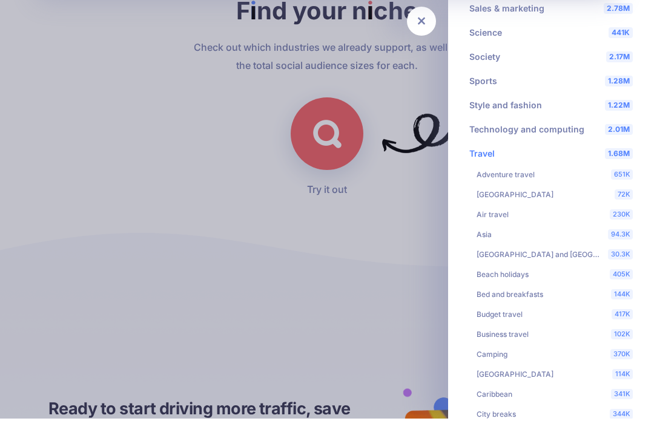
click at [203, 418] on div at bounding box center [327, 212] width 654 height 424
click at [200, 418] on div at bounding box center [327, 212] width 654 height 424
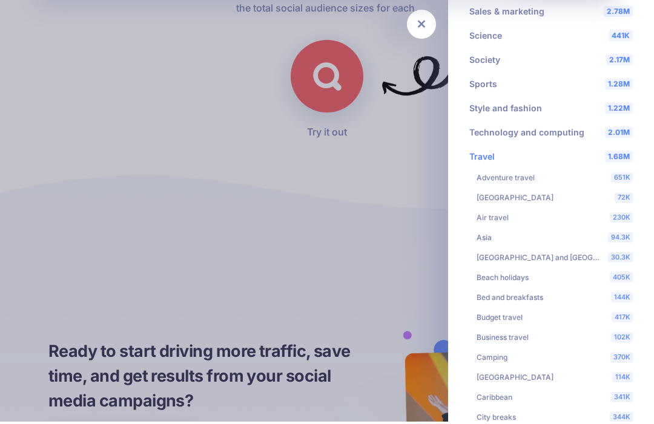
scroll to position [3307, 0]
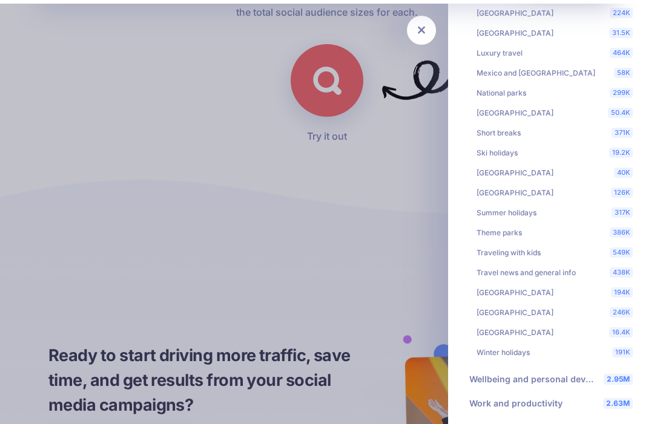
click at [423, 420] on div at bounding box center [327, 212] width 654 height 424
click at [510, 403] on li "2.63M Work and productivity" at bounding box center [551, 400] width 182 height 24
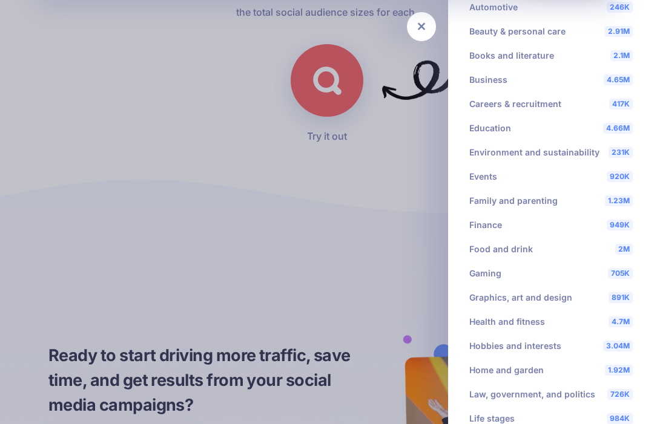
scroll to position [51, 0]
click at [548, 297] on li "891K Graphics, art and design" at bounding box center [551, 297] width 182 height 24
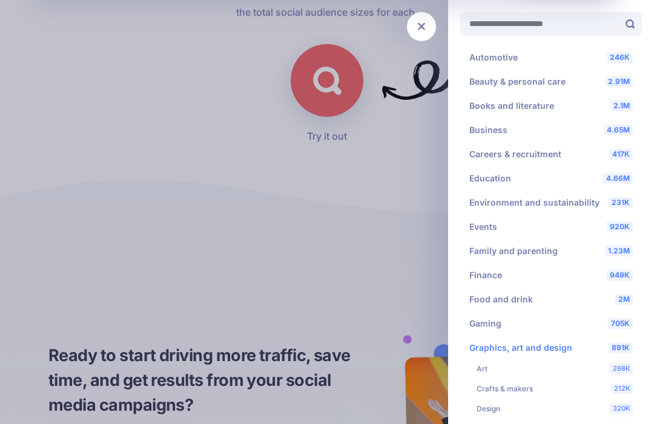
scroll to position [0, 0]
